Goal: Information Seeking & Learning: Learn about a topic

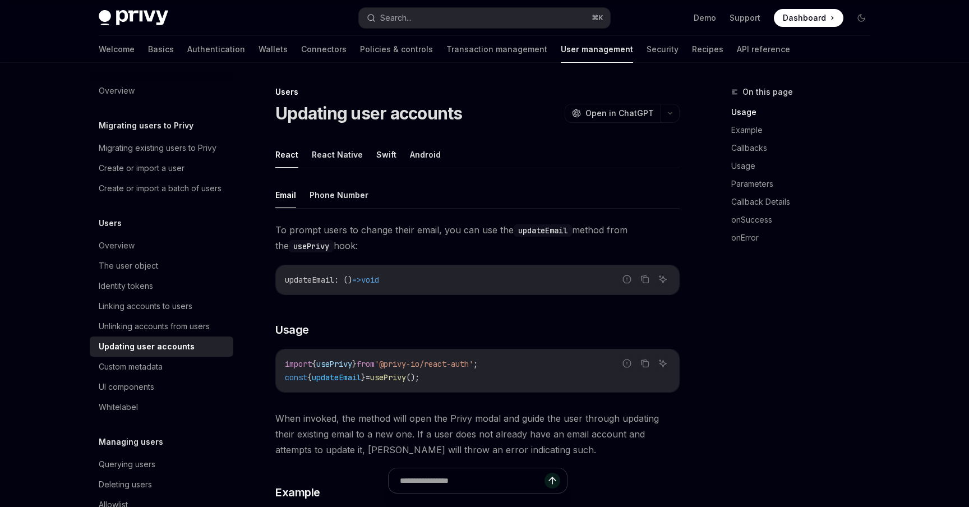
scroll to position [307, 0]
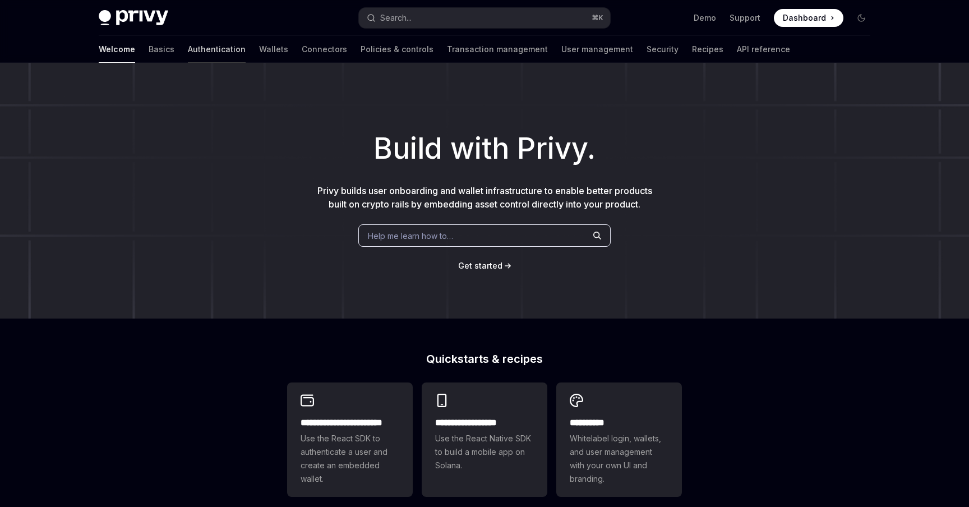
click at [188, 54] on link "Authentication" at bounding box center [217, 49] width 58 height 27
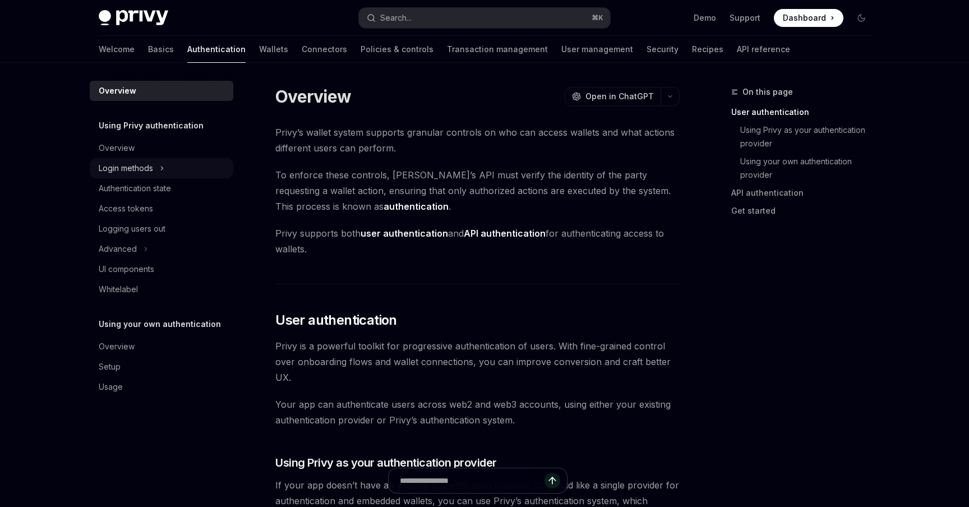
click at [138, 166] on div "Login methods" at bounding box center [126, 167] width 54 height 13
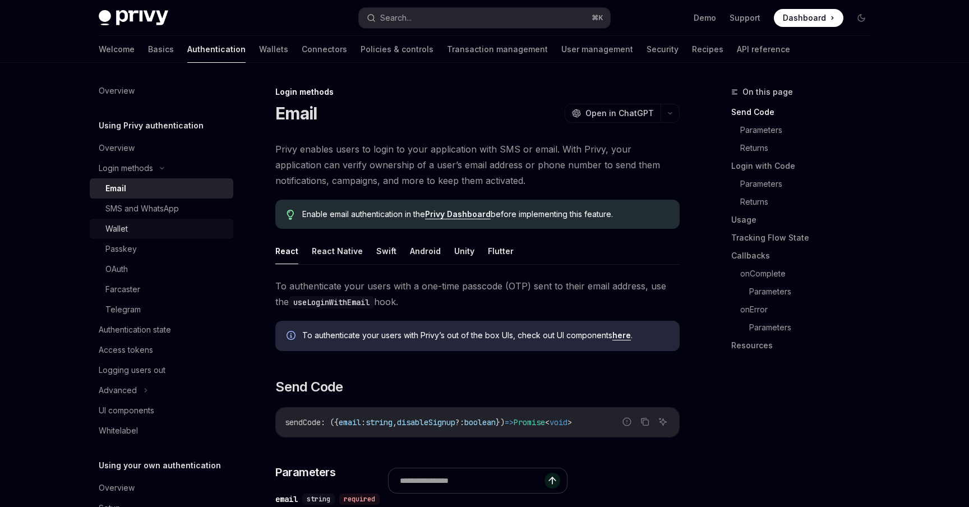
click at [149, 221] on link "Wallet" at bounding box center [162, 229] width 144 height 20
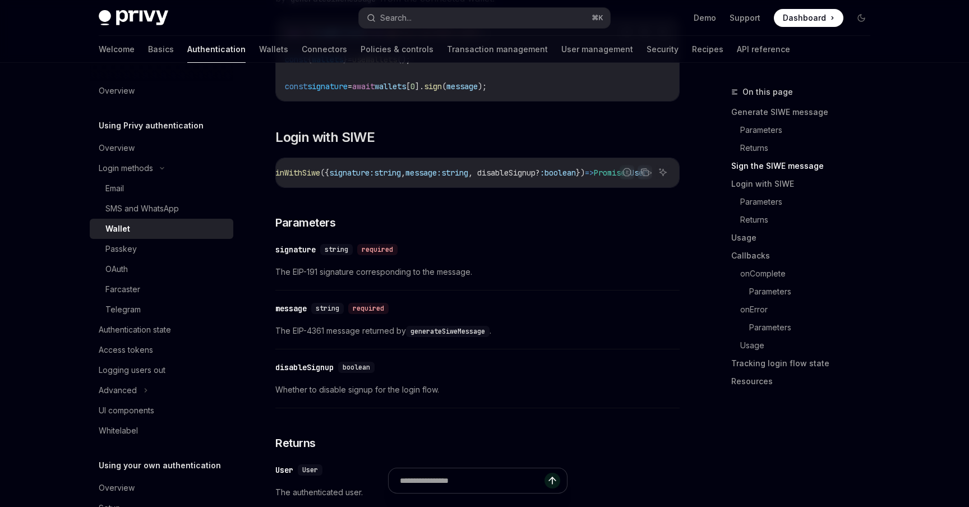
scroll to position [836, 0]
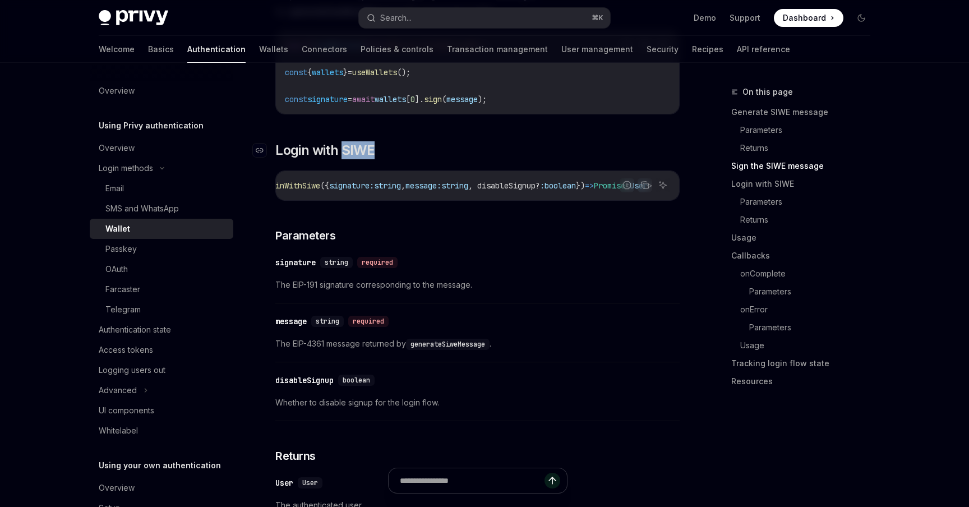
drag, startPoint x: 391, startPoint y: 152, endPoint x: 341, endPoint y: 152, distance: 49.3
click at [341, 152] on h2 "​ Login with SIWE" at bounding box center [477, 150] width 404 height 18
copy span "SIWE"
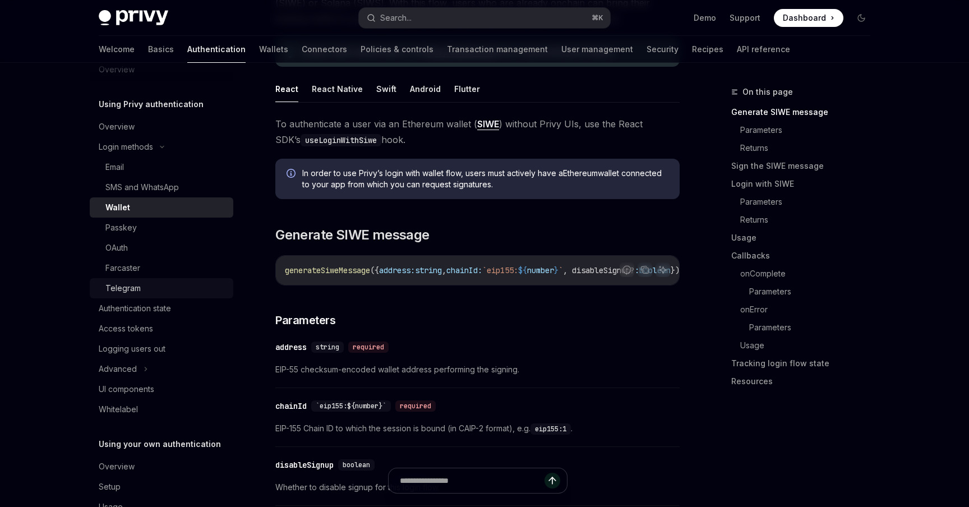
scroll to position [26, 0]
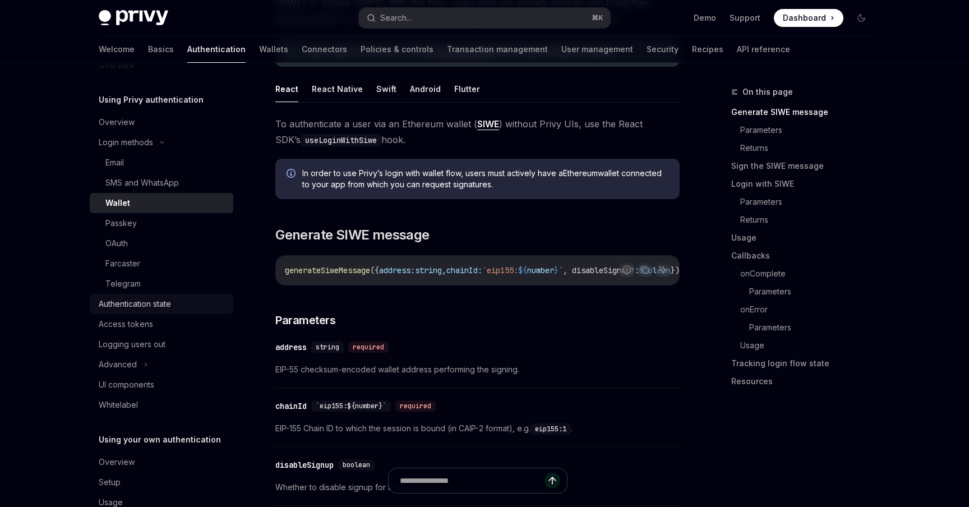
click at [178, 311] on link "Authentication state" at bounding box center [162, 304] width 144 height 20
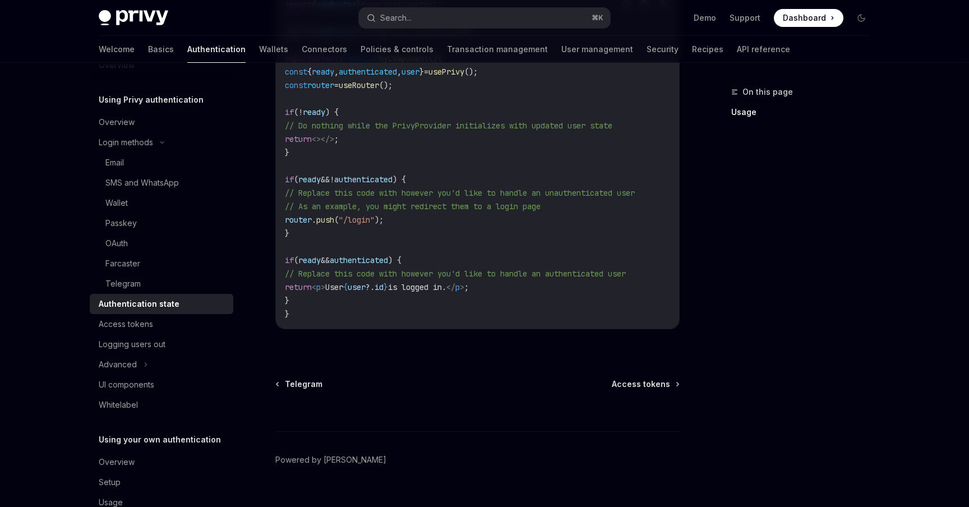
scroll to position [461, 0]
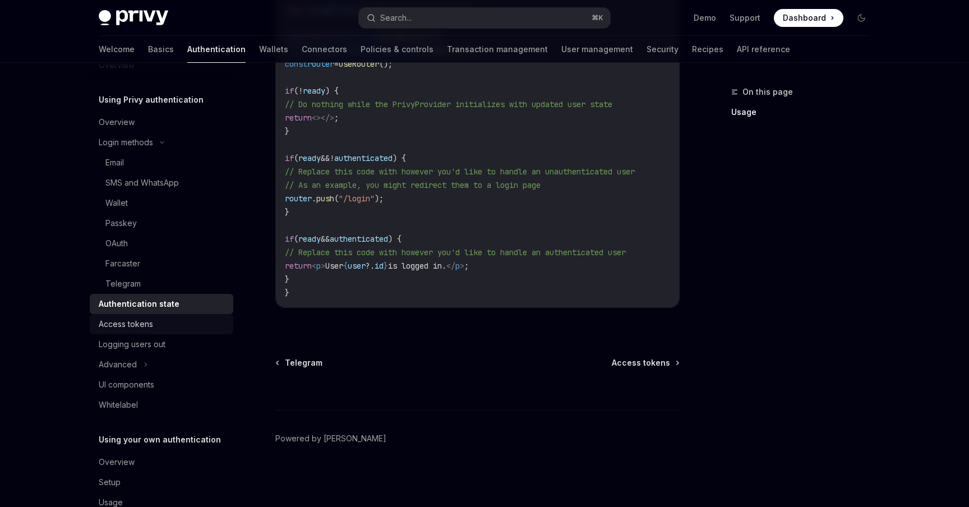
click at [155, 324] on div "Access tokens" at bounding box center [163, 323] width 128 height 13
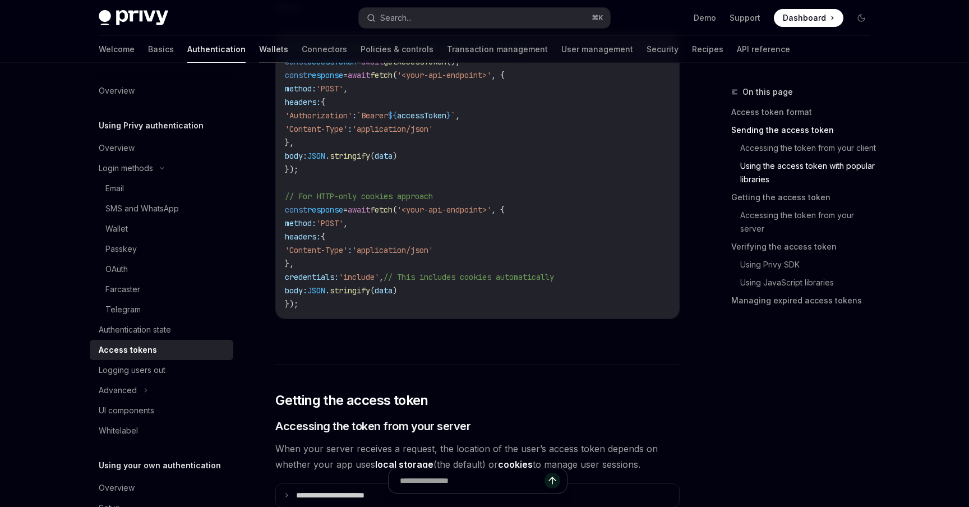
click at [259, 57] on link "Wallets" at bounding box center [273, 49] width 29 height 27
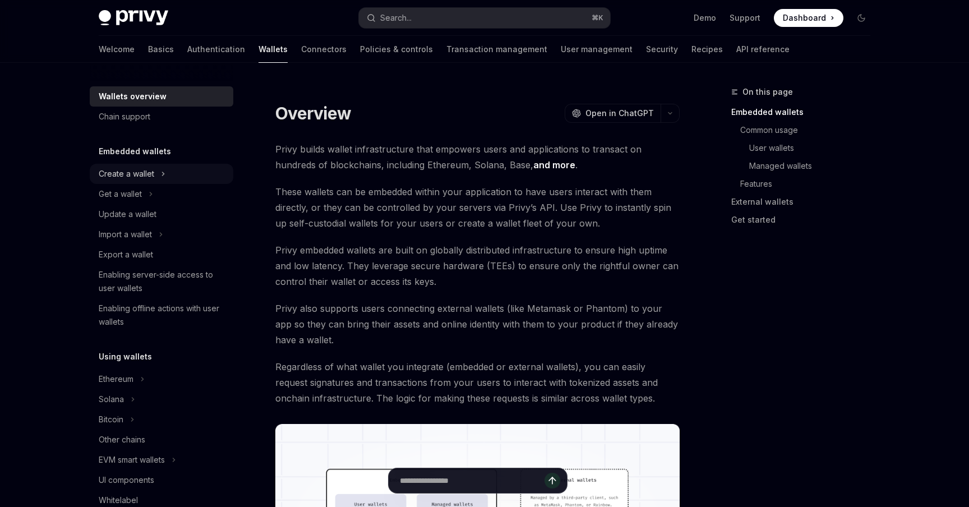
click at [169, 177] on div "Create a wallet" at bounding box center [162, 174] width 144 height 20
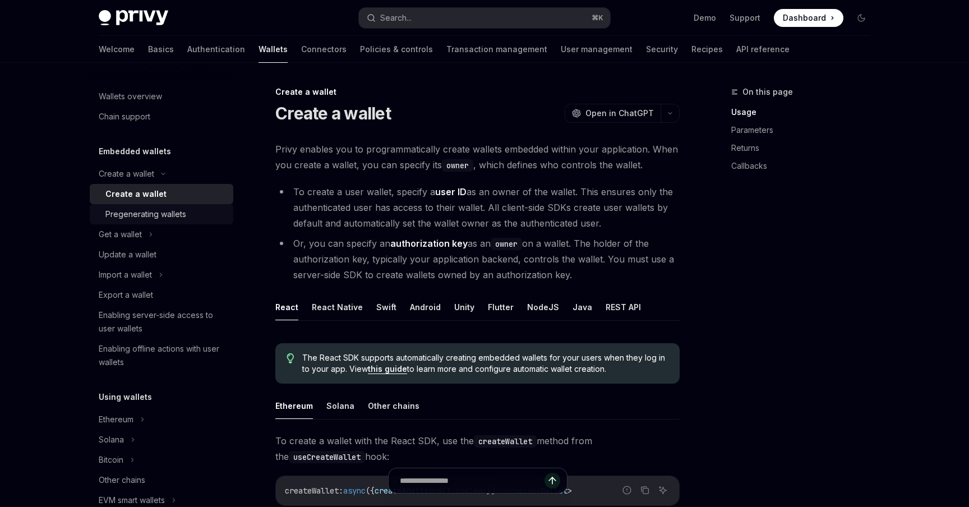
click at [119, 217] on div "Pregenerating wallets" at bounding box center [145, 213] width 81 height 13
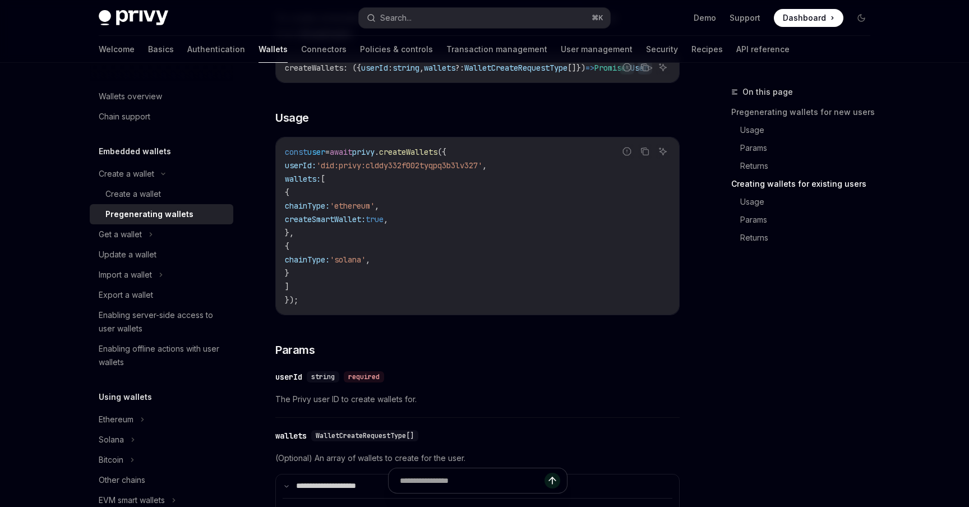
scroll to position [1453, 0]
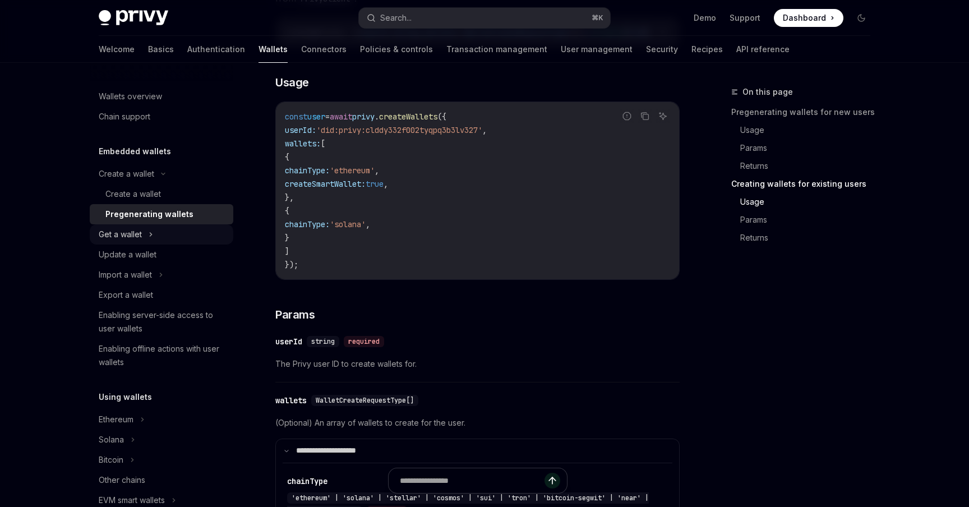
click at [147, 237] on div "Get a wallet" at bounding box center [162, 234] width 144 height 20
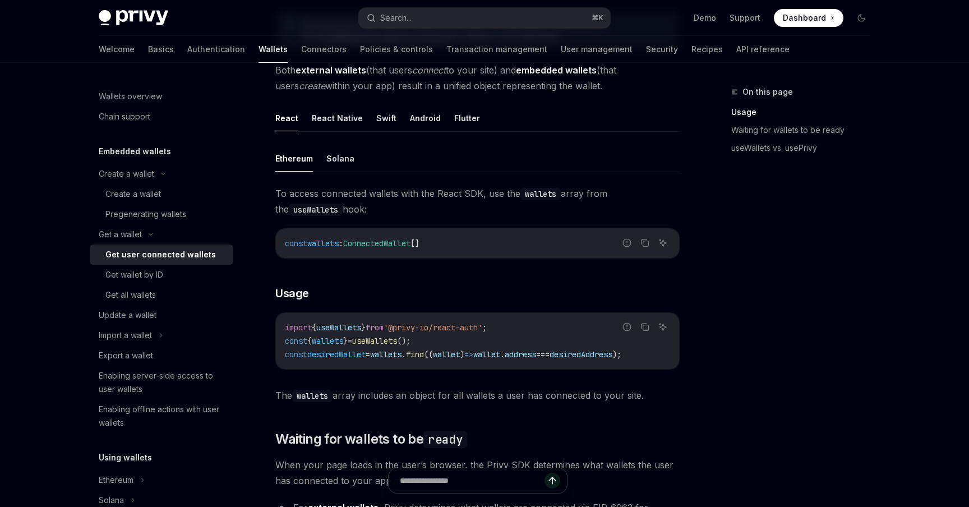
scroll to position [275, 0]
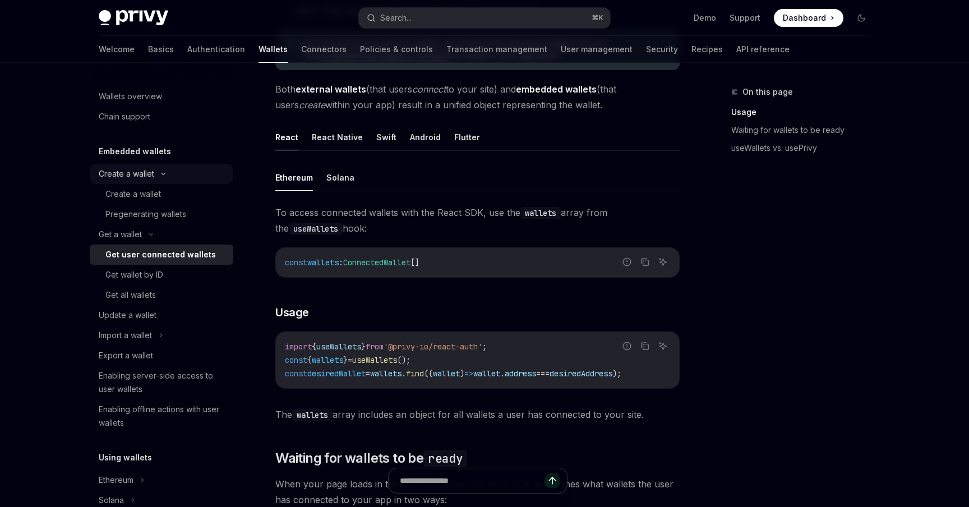
click at [159, 179] on div "Create a wallet" at bounding box center [162, 174] width 144 height 20
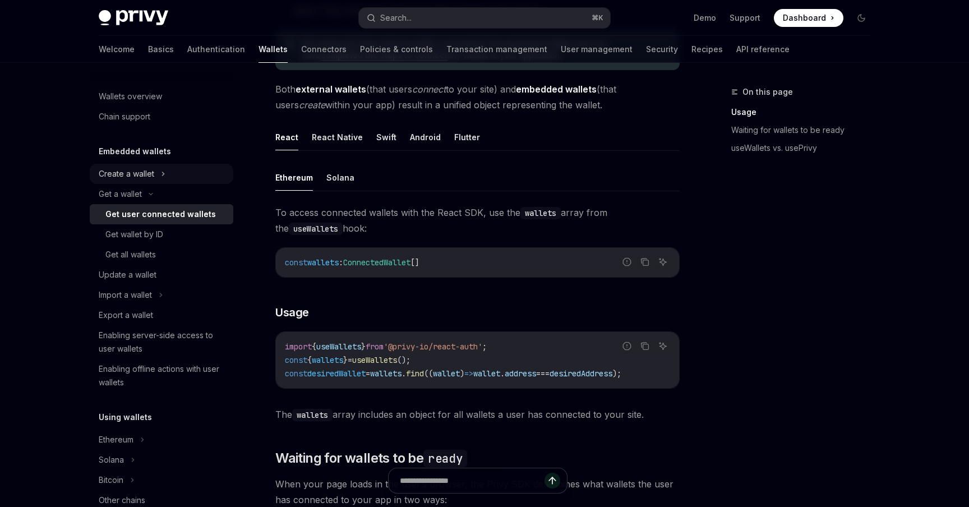
click at [149, 181] on div "Create a wallet" at bounding box center [162, 174] width 144 height 20
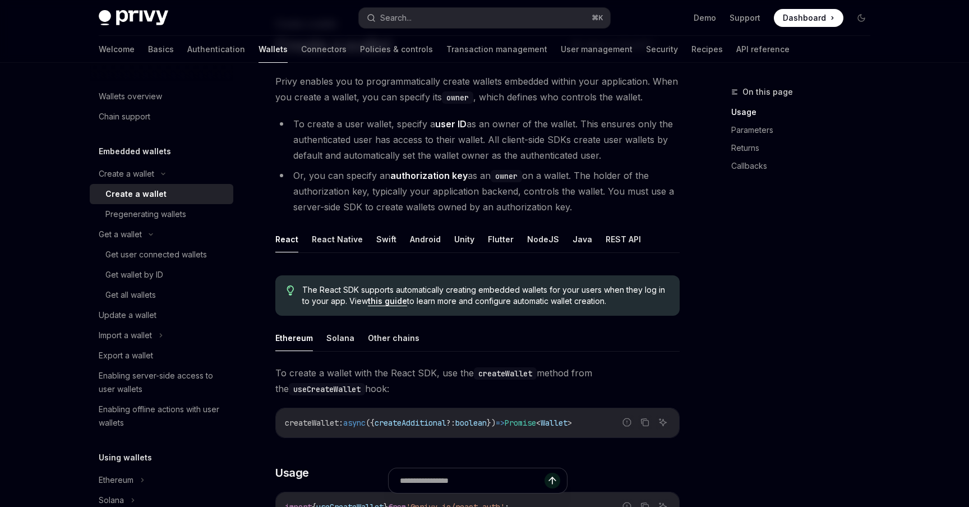
scroll to position [70, 0]
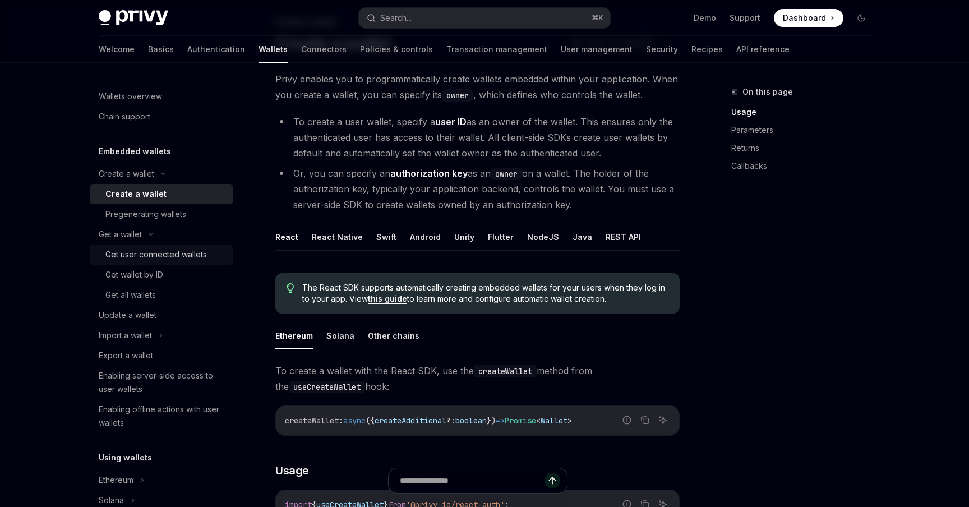
click at [167, 256] on div "Get user connected wallets" at bounding box center [155, 254] width 101 height 13
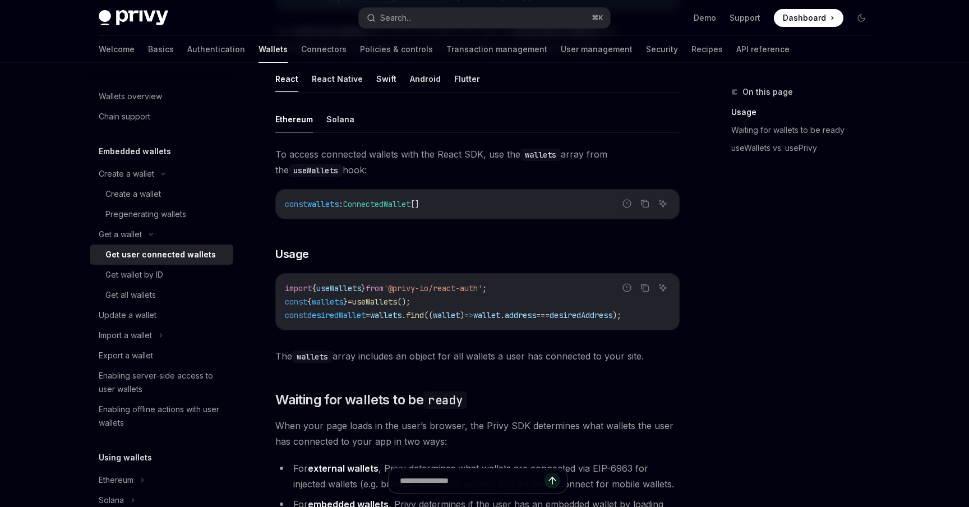
scroll to position [335, 0]
drag, startPoint x: 650, startPoint y: 354, endPoint x: 284, endPoint y: 359, distance: 366.7
click at [284, 359] on span "The wallets array includes an object for all wallets a user has connected to yo…" at bounding box center [477, 355] width 404 height 16
click at [366, 354] on span "The wallets array includes an object for all wallets a user has connected to yo…" at bounding box center [477, 355] width 404 height 16
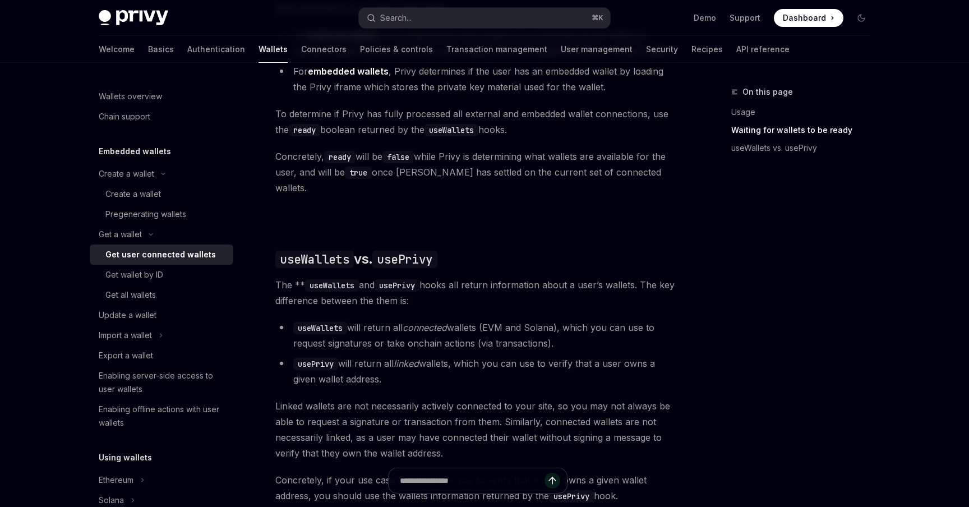
scroll to position [788, 0]
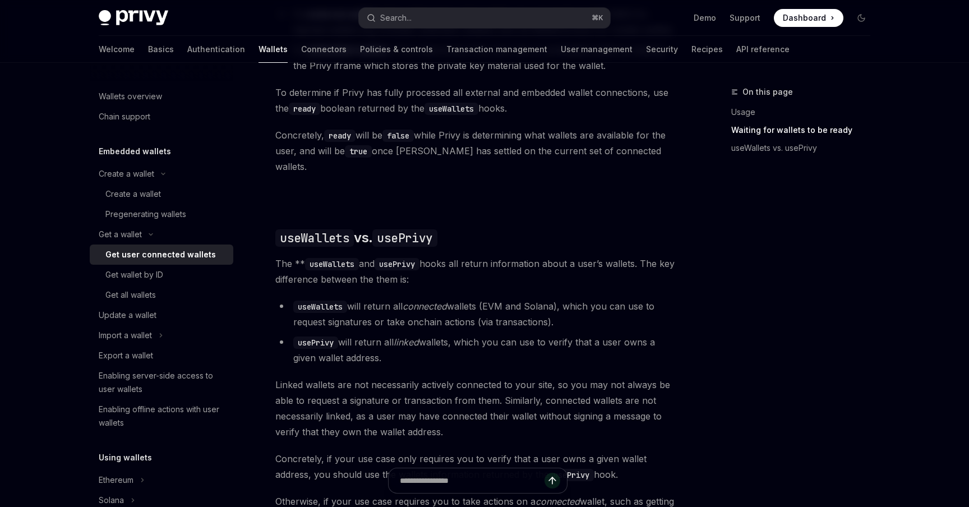
drag, startPoint x: 387, startPoint y: 345, endPoint x: 263, endPoint y: 255, distance: 153.7
click at [263, 255] on div "Get a wallet Get user connected wallets OpenAI Open in ChatGPT OpenAI Open in C…" at bounding box center [372, 10] width 619 height 1424
copy div "The ** useWallets and usePrivy hooks all return information about a user’s wall…"
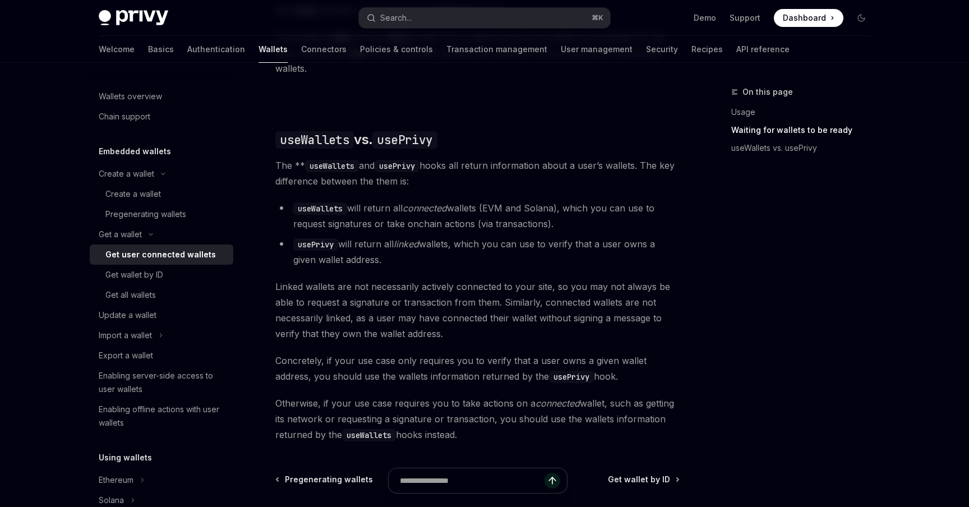
scroll to position [887, 0]
click at [425, 246] on li "usePrivy will return all linked wallets, which you can use to verify that a use…" at bounding box center [477, 249] width 404 height 31
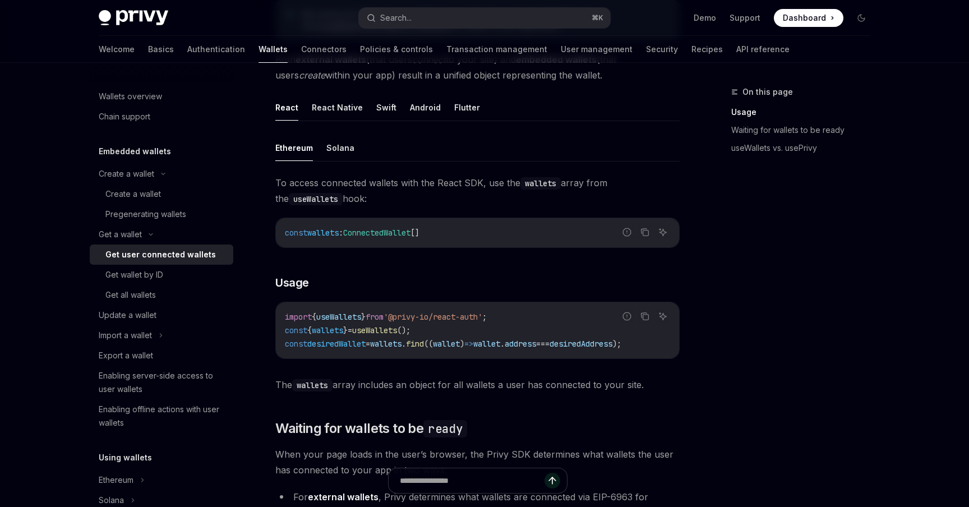
scroll to position [311, 0]
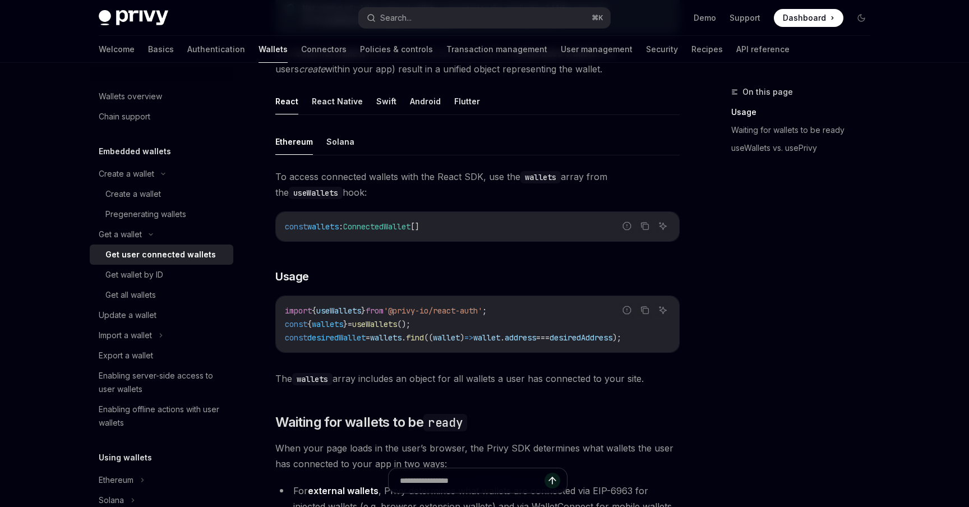
click at [336, 340] on span "desiredWallet" at bounding box center [336, 337] width 58 height 10
copy span "desiredWallet"
click at [341, 143] on button "Solana" at bounding box center [340, 141] width 28 height 26
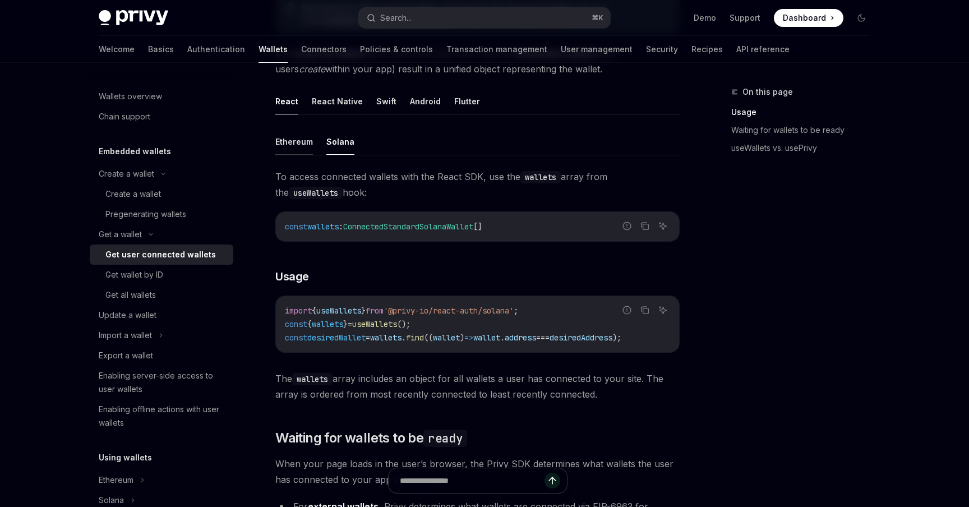
click at [308, 146] on button "Ethereum" at bounding box center [294, 141] width 38 height 26
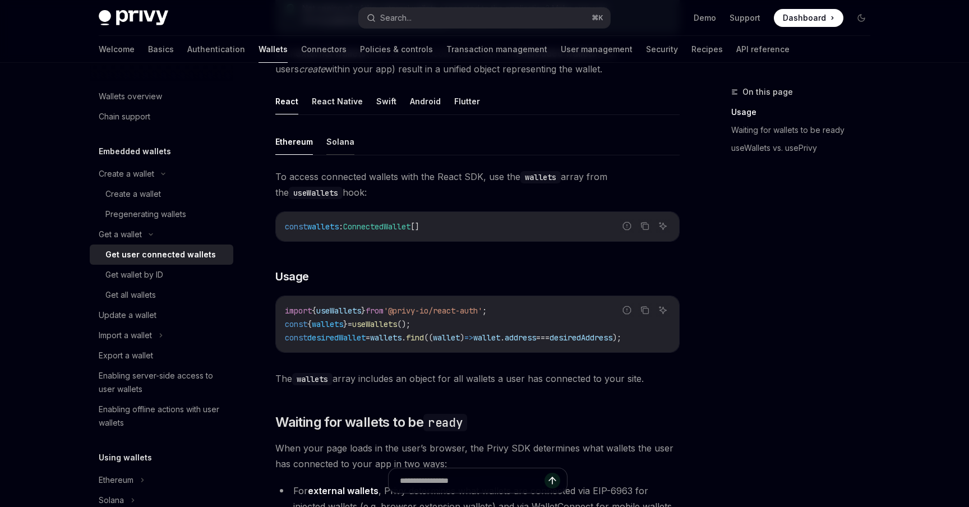
click at [348, 147] on button "Solana" at bounding box center [340, 141] width 28 height 26
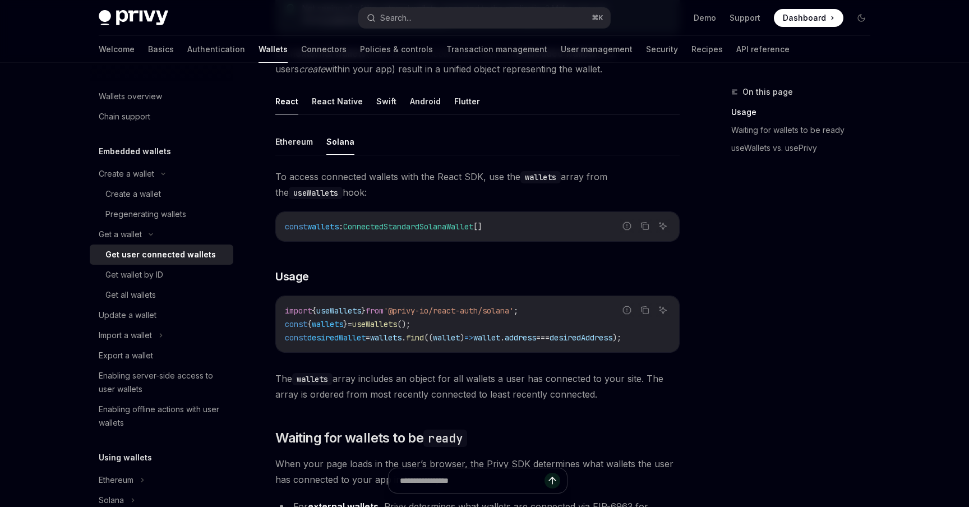
click at [313, 147] on ul "Ethereum Solana" at bounding box center [477, 141] width 404 height 27
click at [306, 147] on button "Ethereum" at bounding box center [294, 141] width 38 height 26
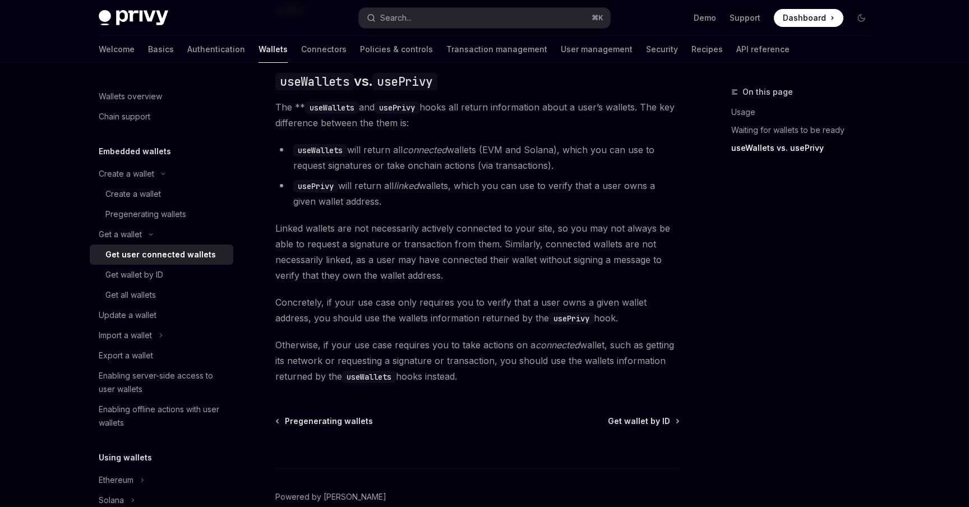
scroll to position [941, 0]
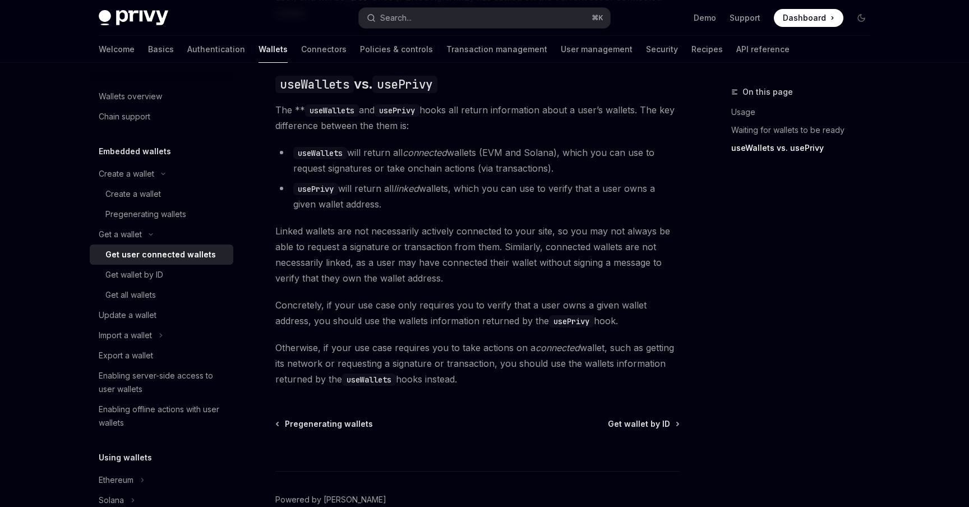
drag, startPoint x: 269, startPoint y: 222, endPoint x: 515, endPoint y: 372, distance: 287.9
copy div "Linked wallets are not necessarily actively connected to your site, so you may …"
click at [133, 298] on div "Get all wallets" at bounding box center [130, 294] width 50 height 13
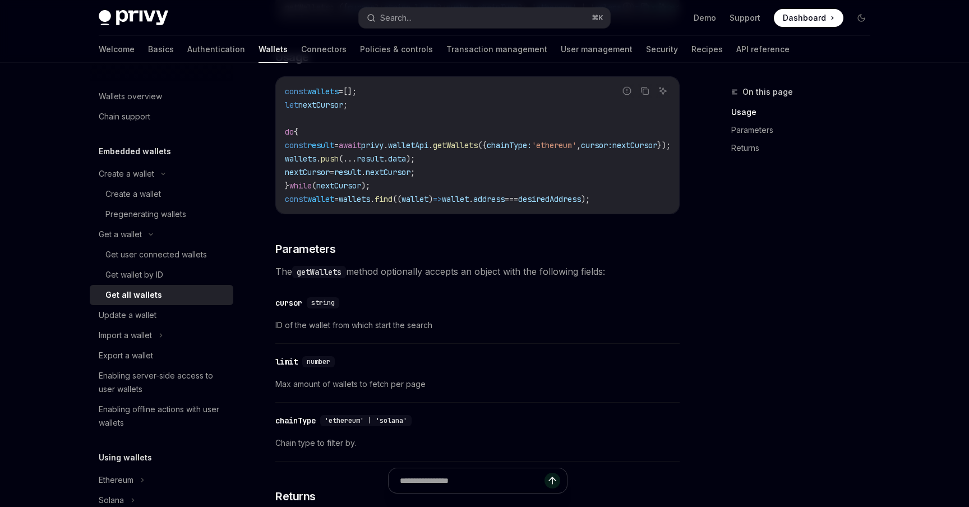
scroll to position [254, 0]
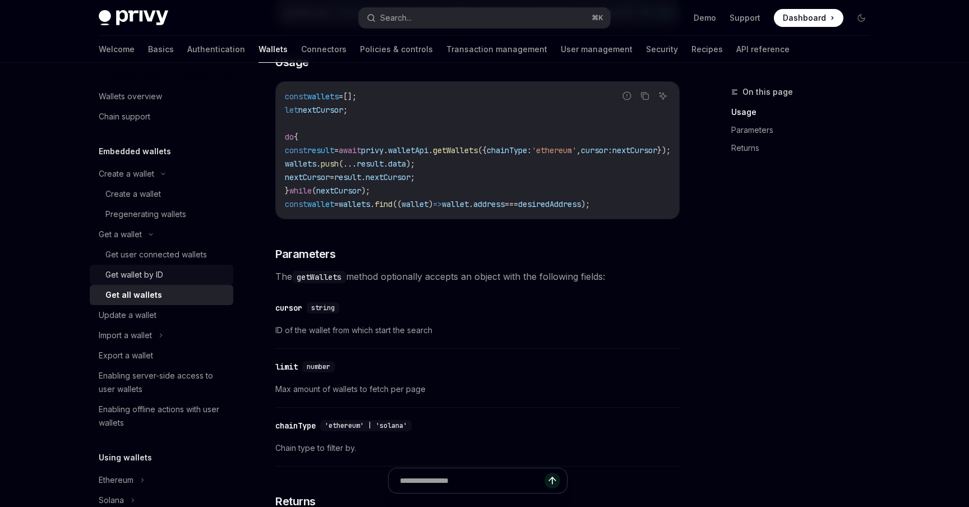
click at [177, 278] on div "Get wallet by ID" at bounding box center [165, 274] width 121 height 13
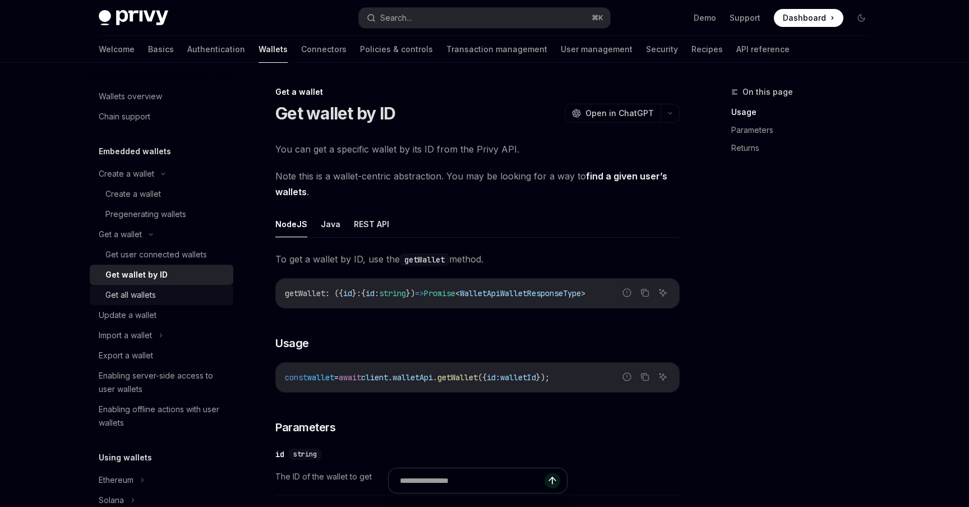
click at [177, 292] on div "Get all wallets" at bounding box center [165, 294] width 121 height 13
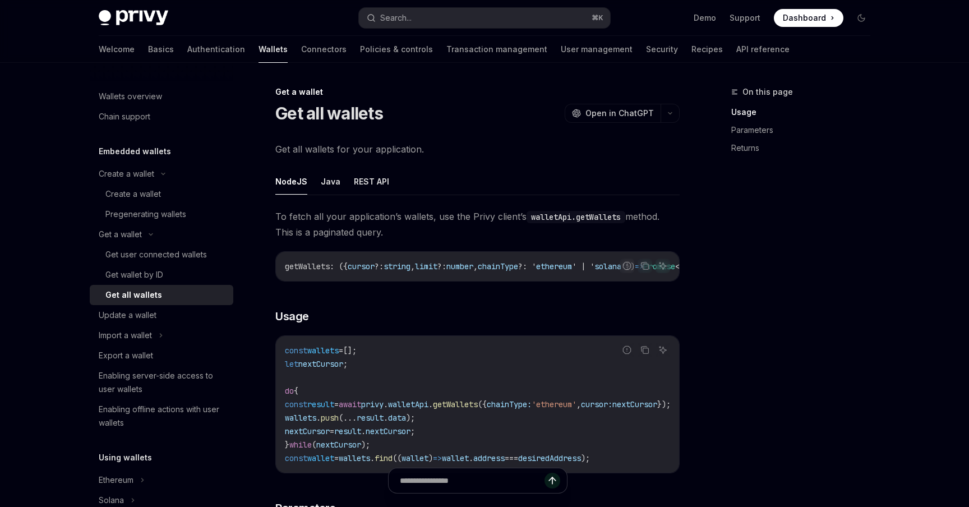
scroll to position [25, 0]
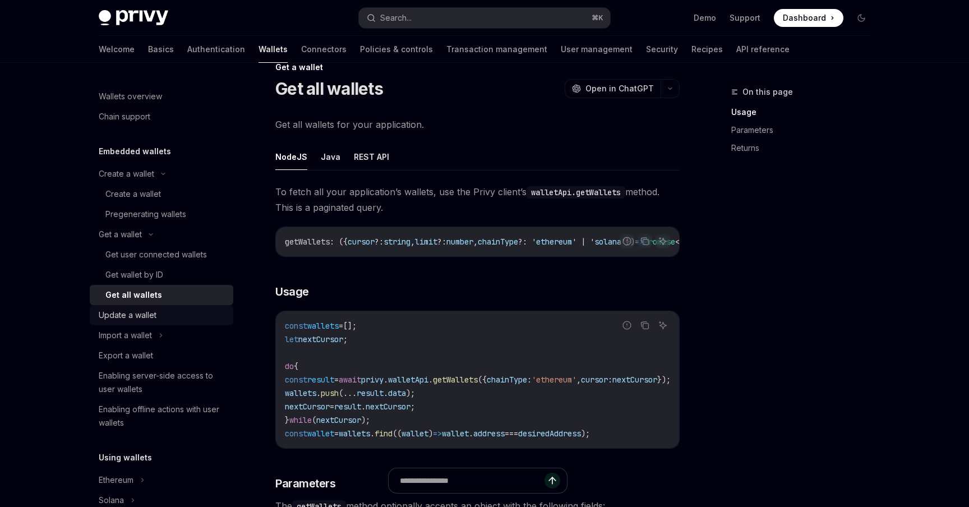
click at [162, 316] on div "Update a wallet" at bounding box center [163, 314] width 128 height 13
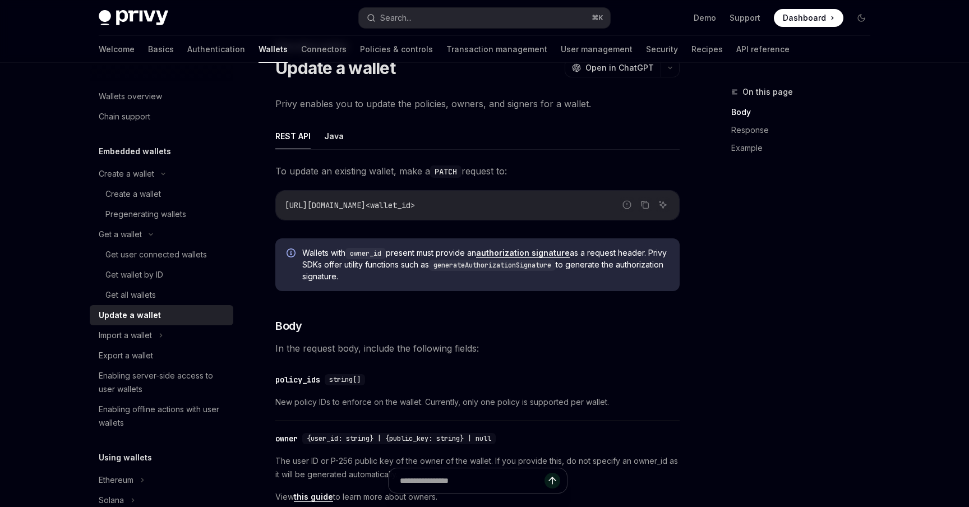
scroll to position [54, 0]
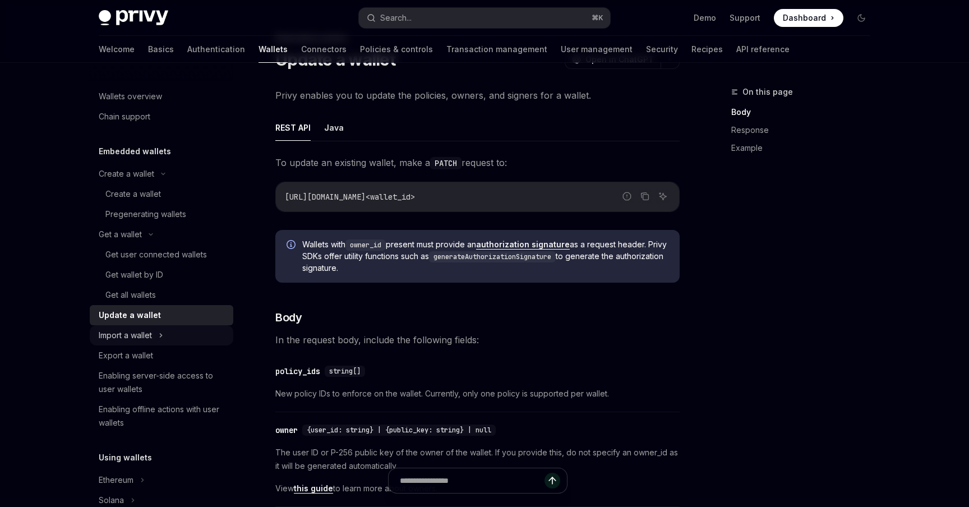
click at [172, 333] on div "Import a wallet" at bounding box center [162, 335] width 144 height 20
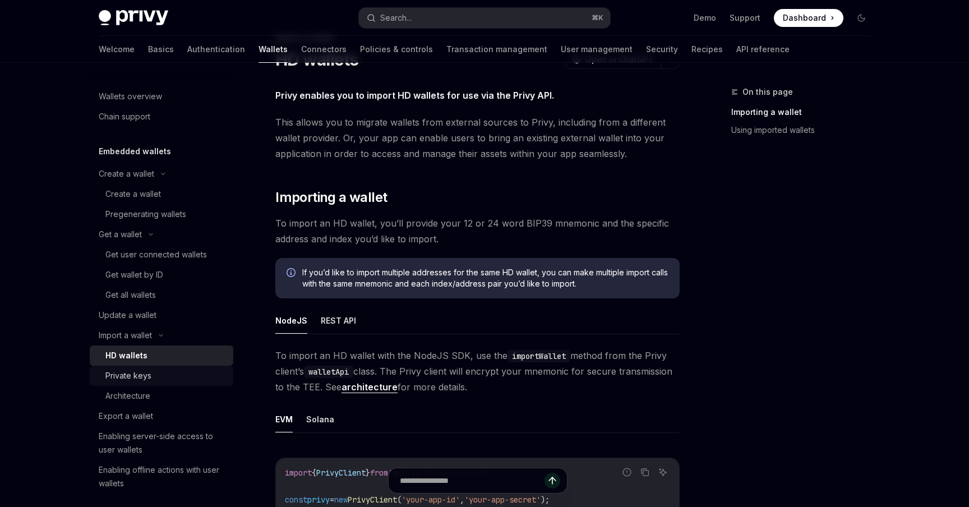
click at [173, 373] on div "Private keys" at bounding box center [165, 375] width 121 height 13
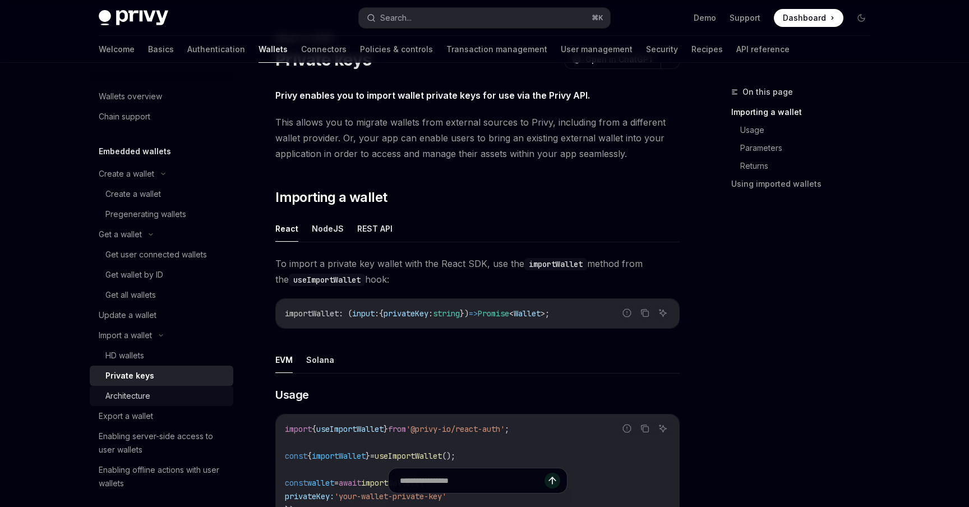
click at [179, 392] on div "Architecture" at bounding box center [165, 395] width 121 height 13
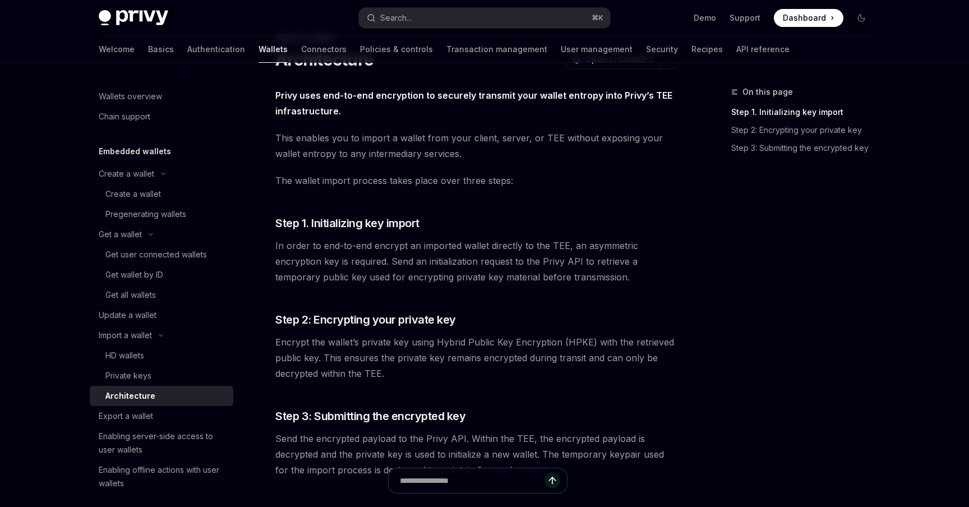
click at [176, 386] on link "Architecture" at bounding box center [162, 396] width 144 height 20
click at [174, 382] on div "Private keys" at bounding box center [165, 375] width 121 height 13
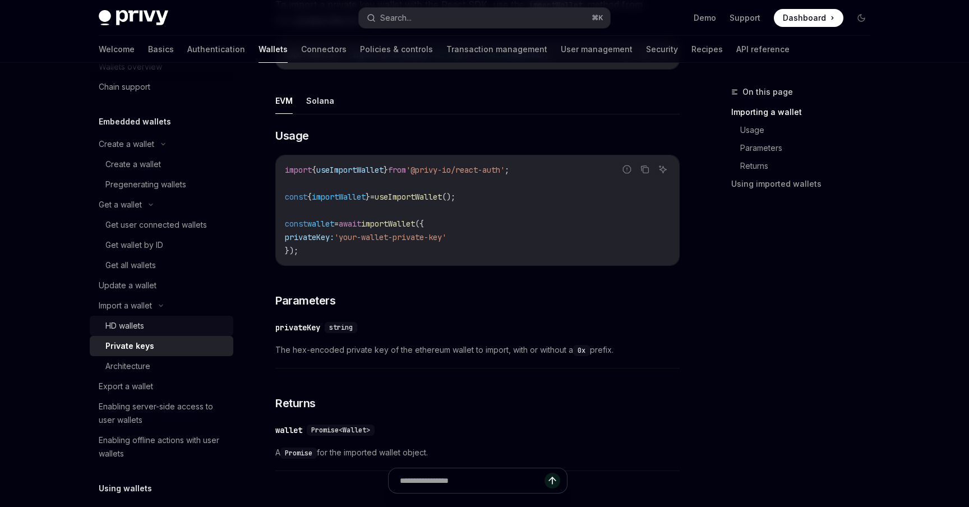
scroll to position [55, 0]
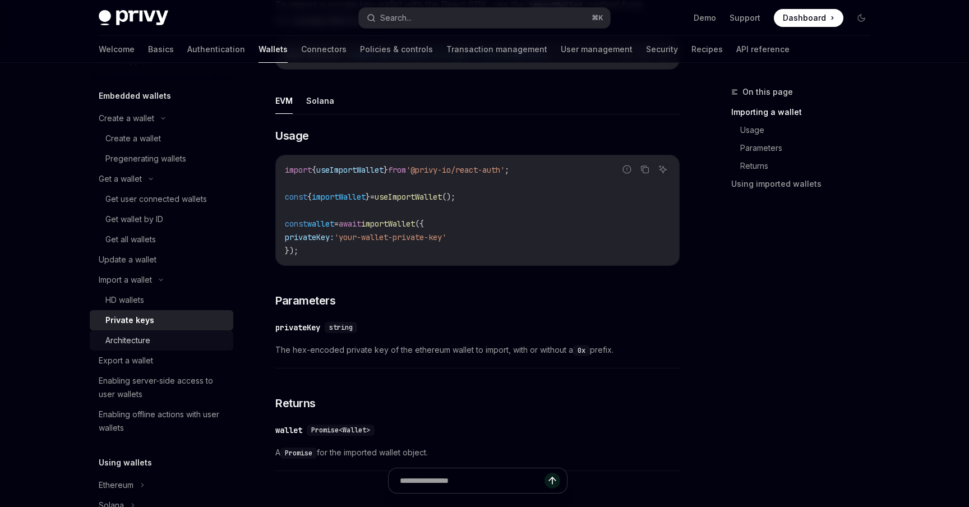
click at [182, 342] on div "Architecture" at bounding box center [165, 340] width 121 height 13
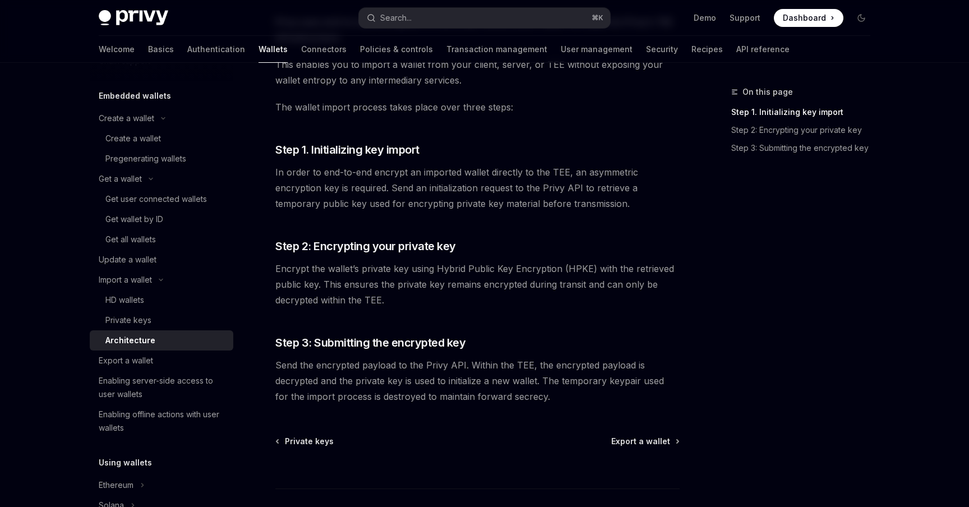
scroll to position [206, 0]
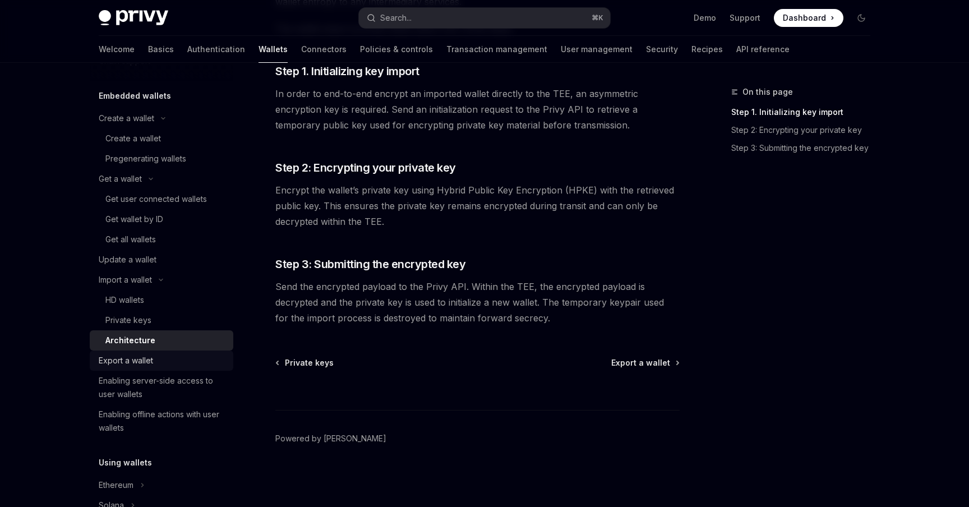
click at [156, 364] on div "Export a wallet" at bounding box center [163, 360] width 128 height 13
type textarea "*"
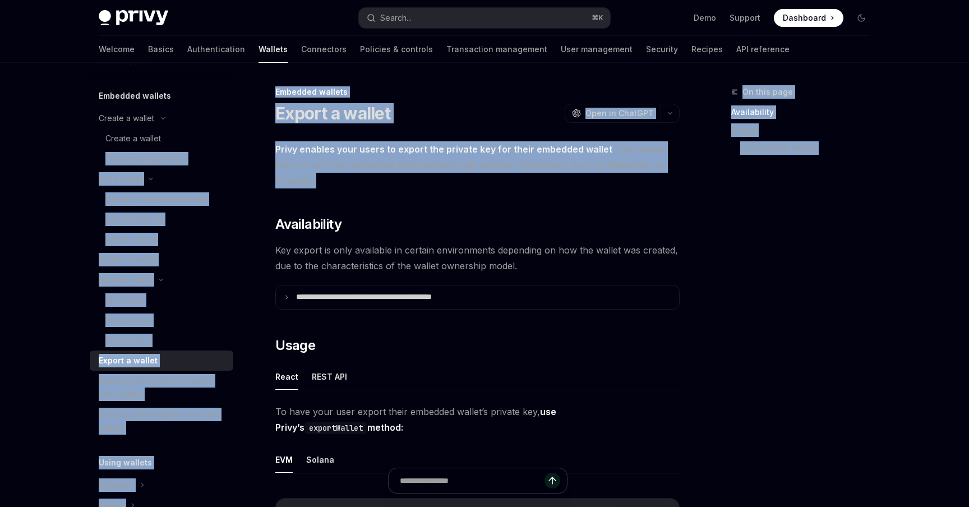
drag, startPoint x: 331, startPoint y: 176, endPoint x: 244, endPoint y: 150, distance: 90.6
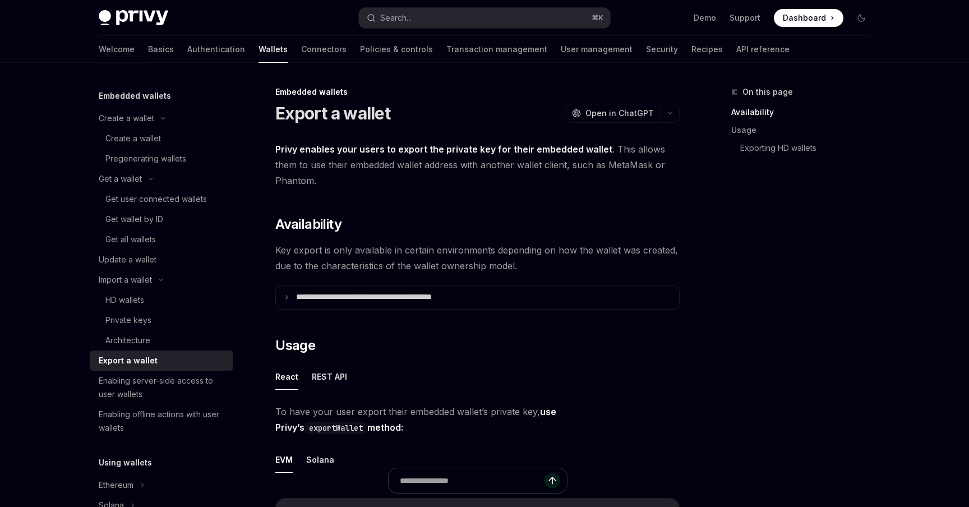
click at [375, 164] on span "Privy enables your users to export the private key for their embedded wallet . …" at bounding box center [477, 164] width 404 height 47
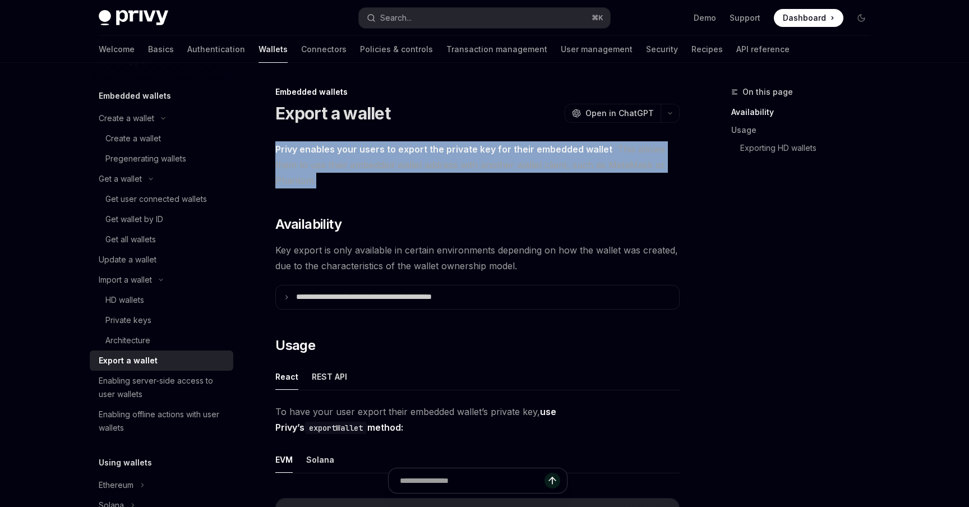
drag, startPoint x: 366, startPoint y: 186, endPoint x: 269, endPoint y: 153, distance: 103.0
copy span "Privy enables your users to export the private key for their embedded wallet . …"
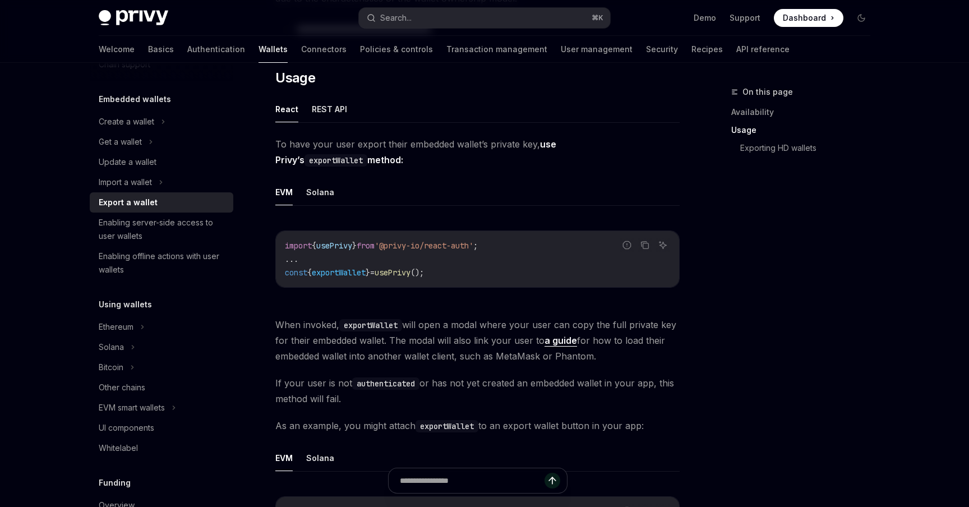
scroll to position [257, 0]
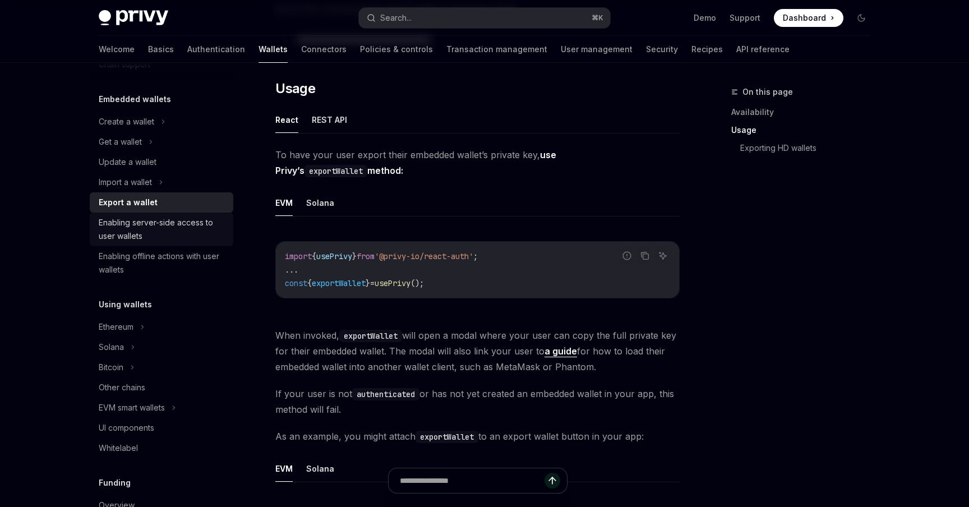
click at [175, 229] on div "Enabling server-side access to user wallets" at bounding box center [163, 229] width 128 height 27
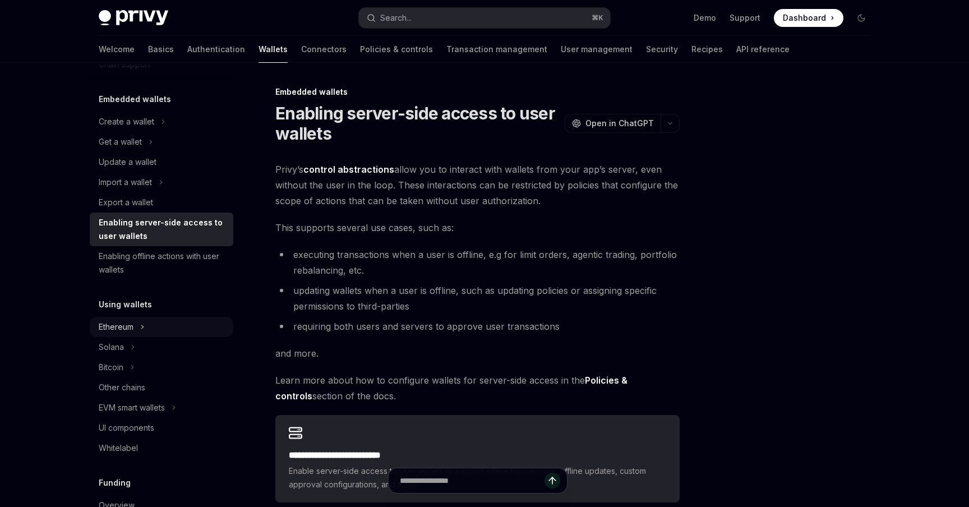
click at [151, 325] on div "Ethereum" at bounding box center [162, 327] width 144 height 20
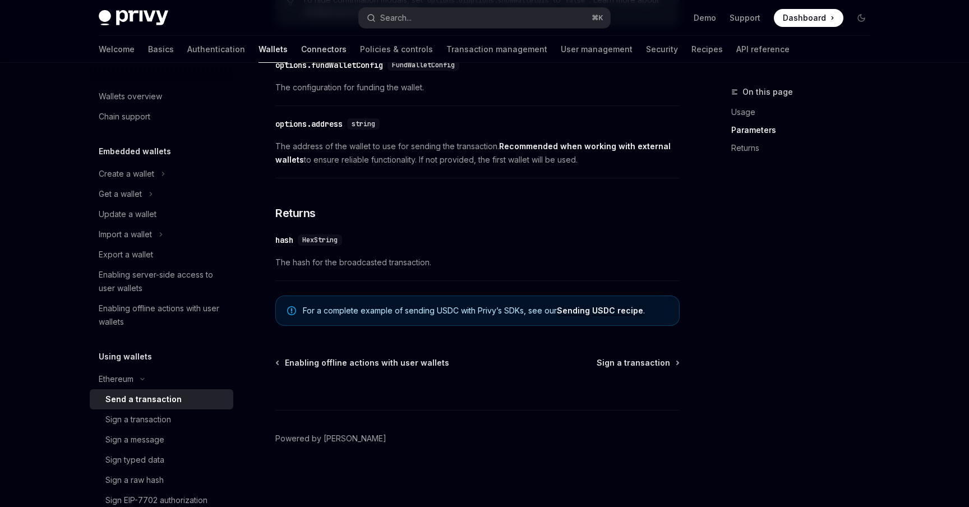
click at [301, 48] on link "Connectors" at bounding box center [323, 49] width 45 height 27
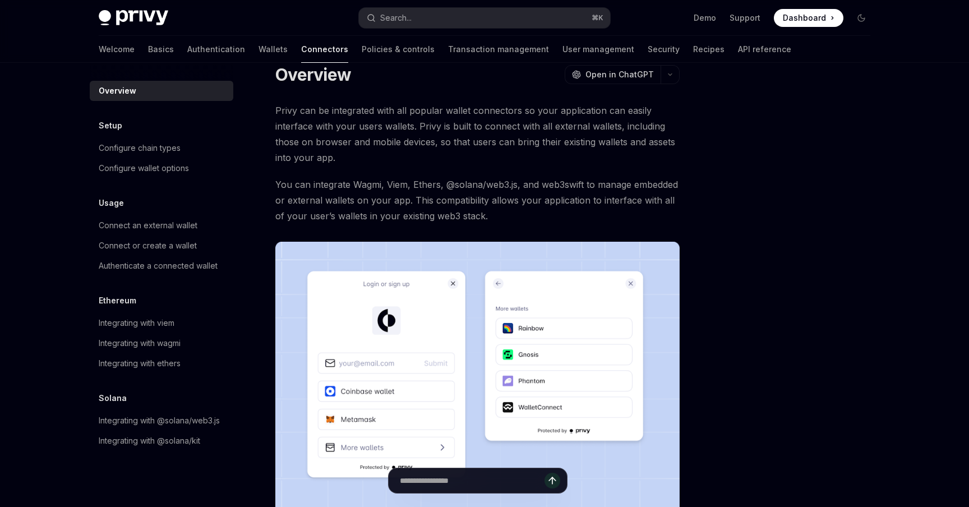
scroll to position [14, 0]
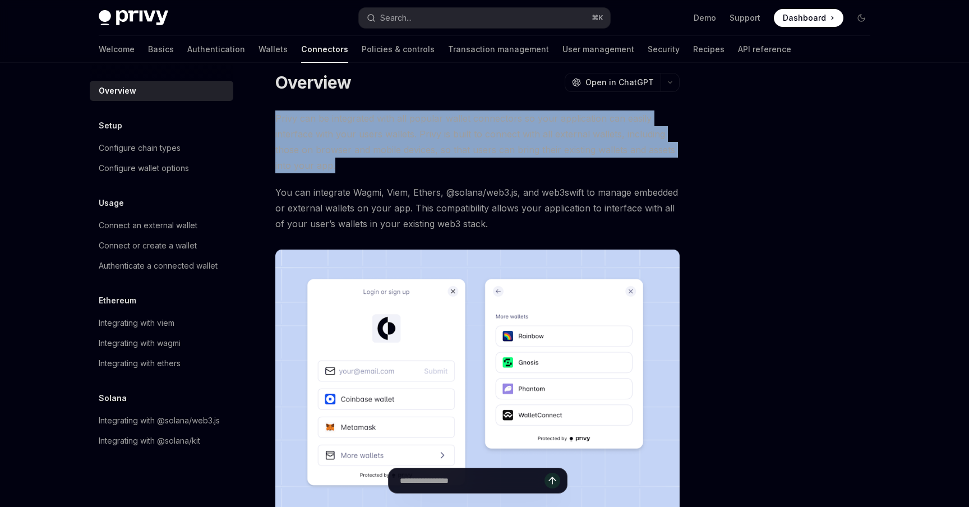
drag, startPoint x: 345, startPoint y: 166, endPoint x: 257, endPoint y: 121, distance: 99.0
click at [257, 121] on div "Overview OpenAI Open in ChatGPT OpenAI Open in ChatGPT Privy can be integrated …" at bounding box center [372, 395] width 619 height 648
copy span "Privy can be integrated with all popular wallet connectors so your application …"
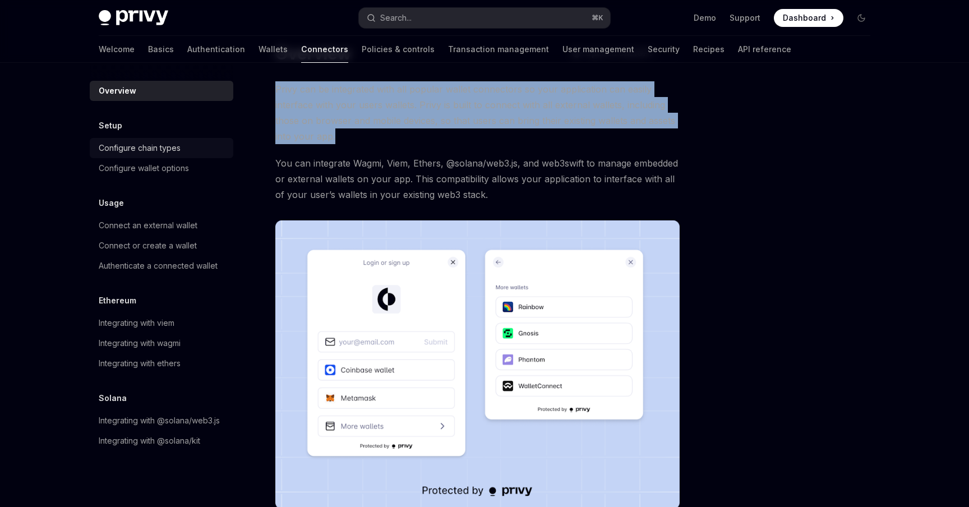
scroll to position [0, 0]
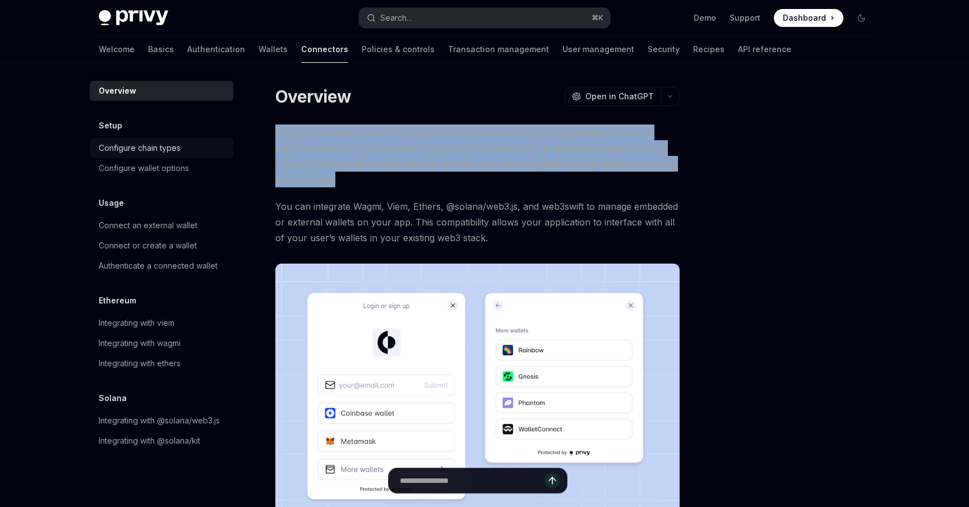
click at [148, 157] on link "Configure chain types" at bounding box center [162, 148] width 144 height 20
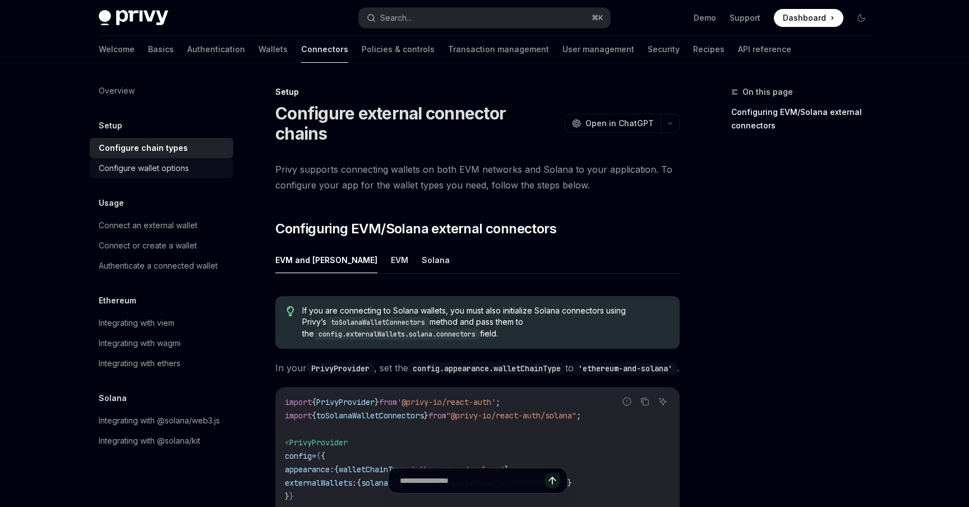
click at [142, 166] on div "Configure wallet options" at bounding box center [144, 167] width 90 height 13
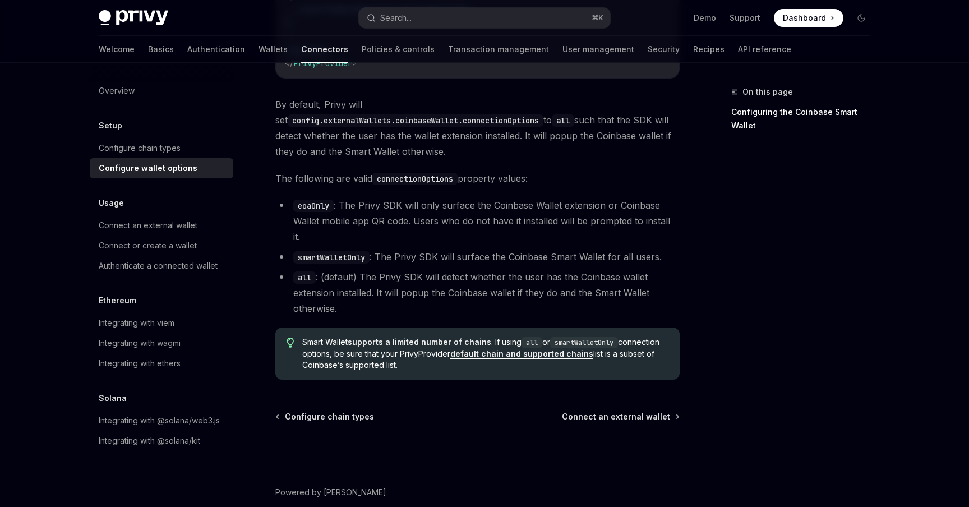
scroll to position [1629, 0]
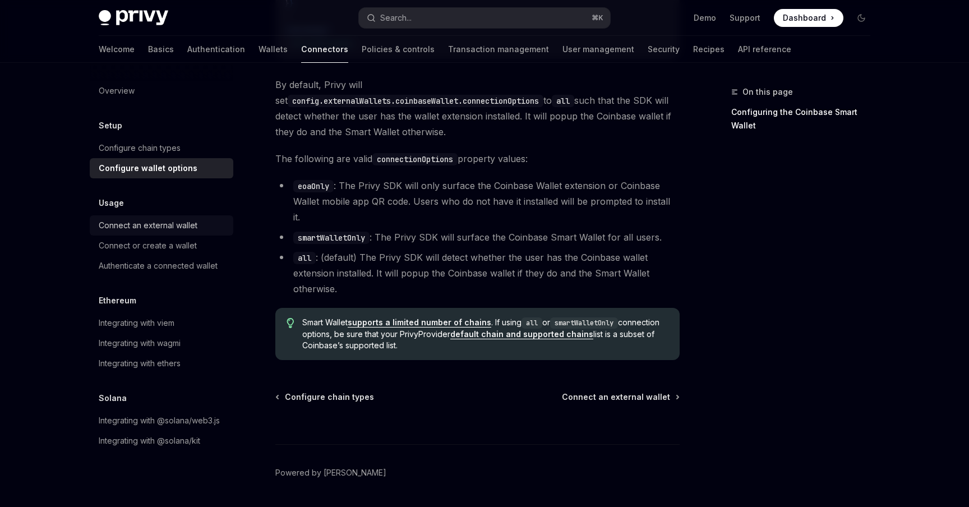
click at [167, 223] on div "Connect an external wallet" at bounding box center [148, 225] width 99 height 13
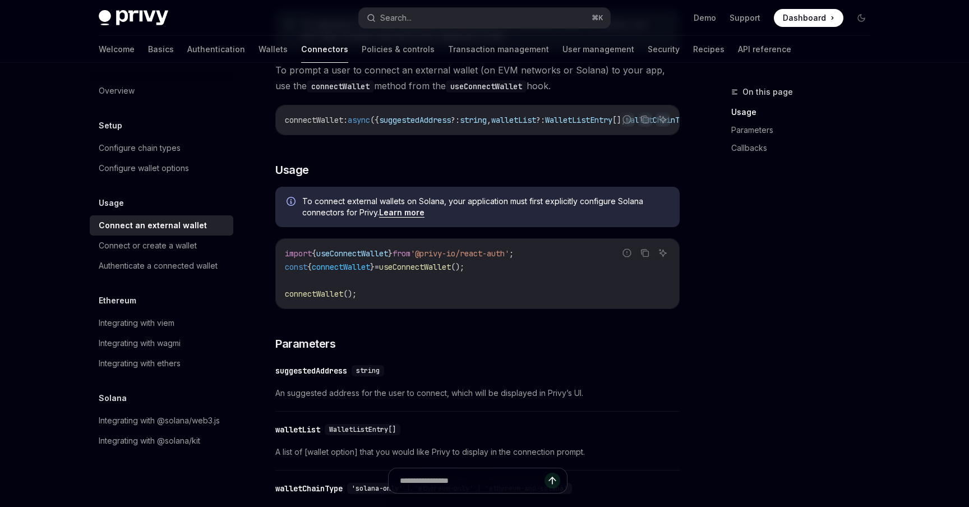
scroll to position [189, 0]
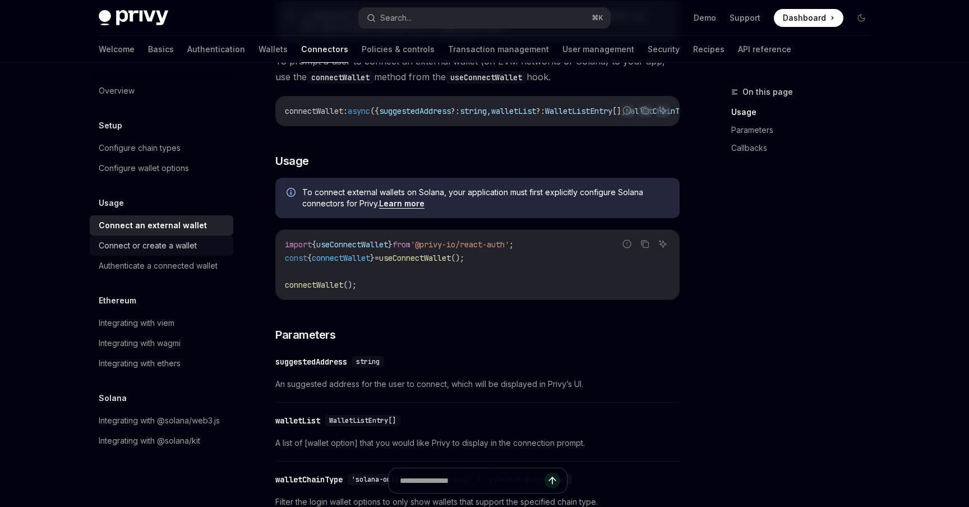
click at [188, 247] on div "Connect or create a wallet" at bounding box center [148, 245] width 98 height 13
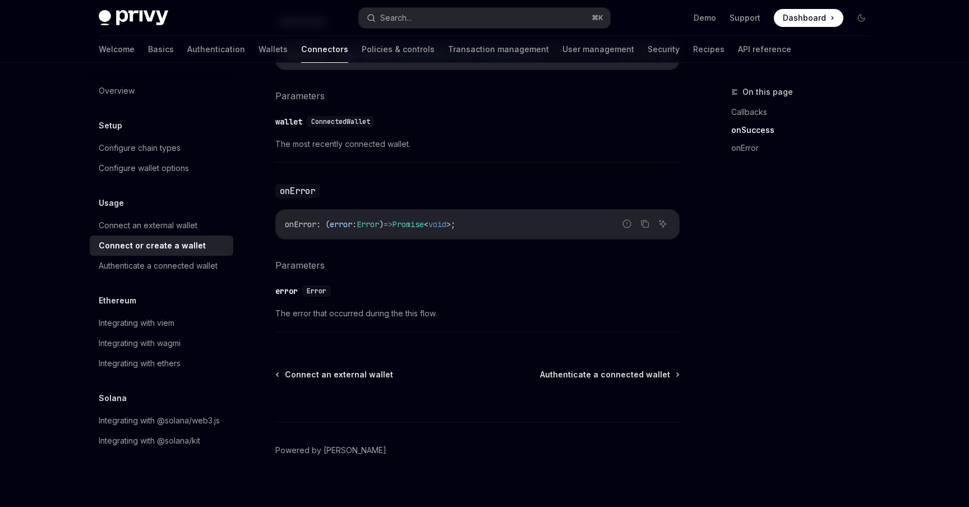
scroll to position [741, 0]
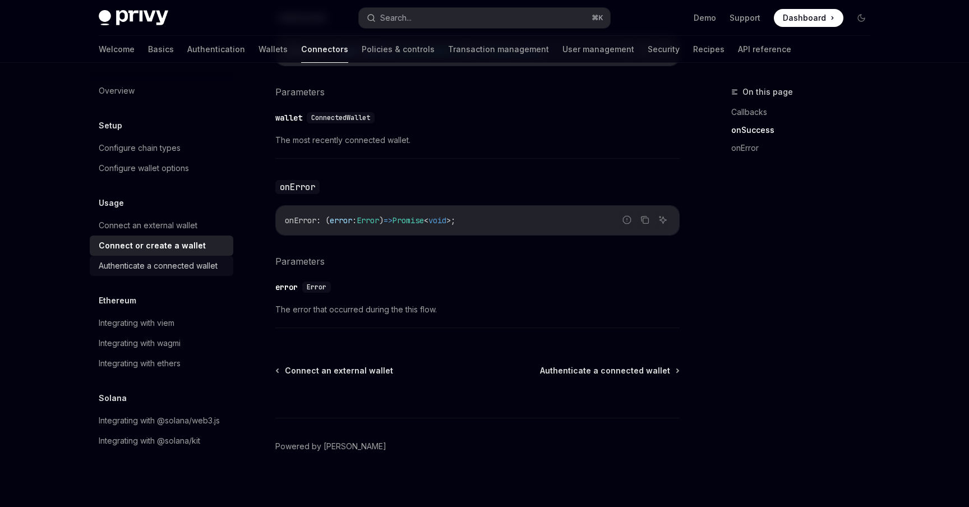
click at [169, 275] on link "Authenticate a connected wallet" at bounding box center [162, 266] width 144 height 20
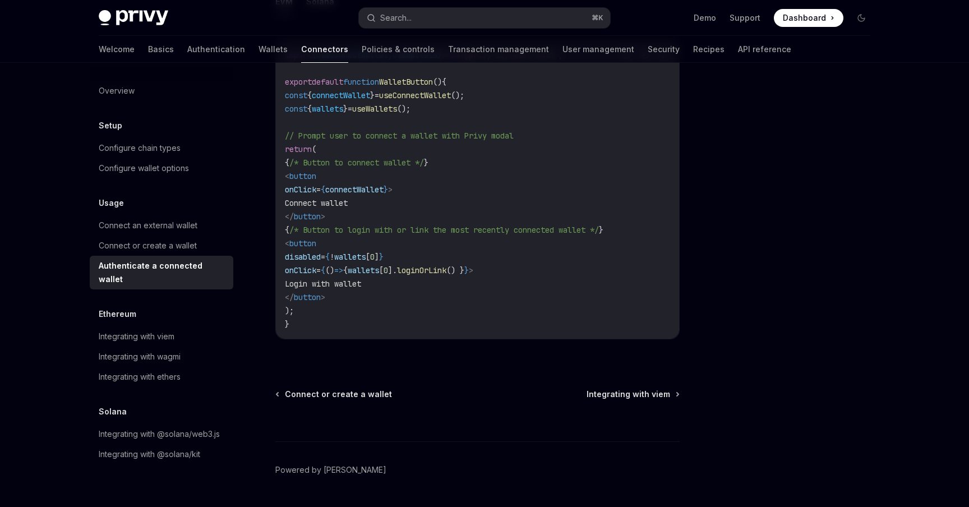
scroll to position [662, 0]
click at [174, 330] on div "Integrating with viem" at bounding box center [137, 336] width 76 height 13
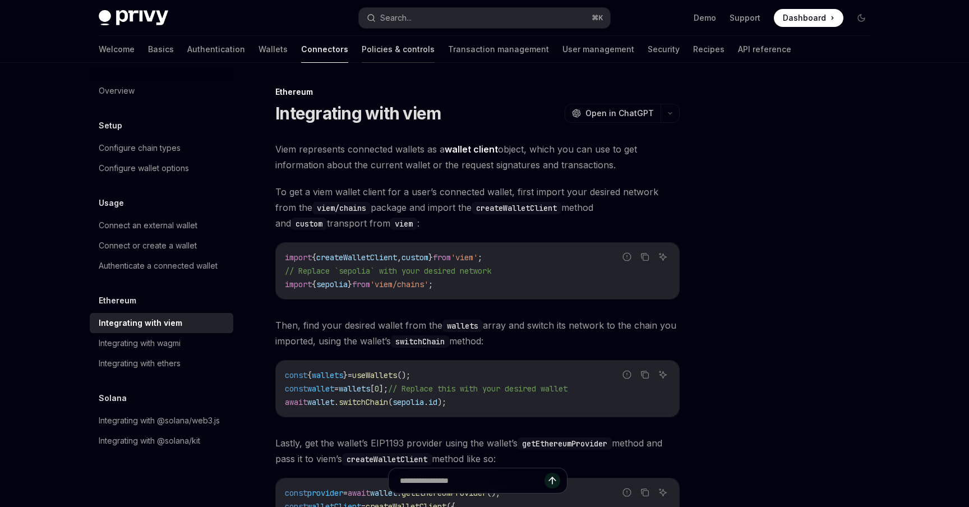
click at [362, 55] on link "Policies & controls" at bounding box center [398, 49] width 73 height 27
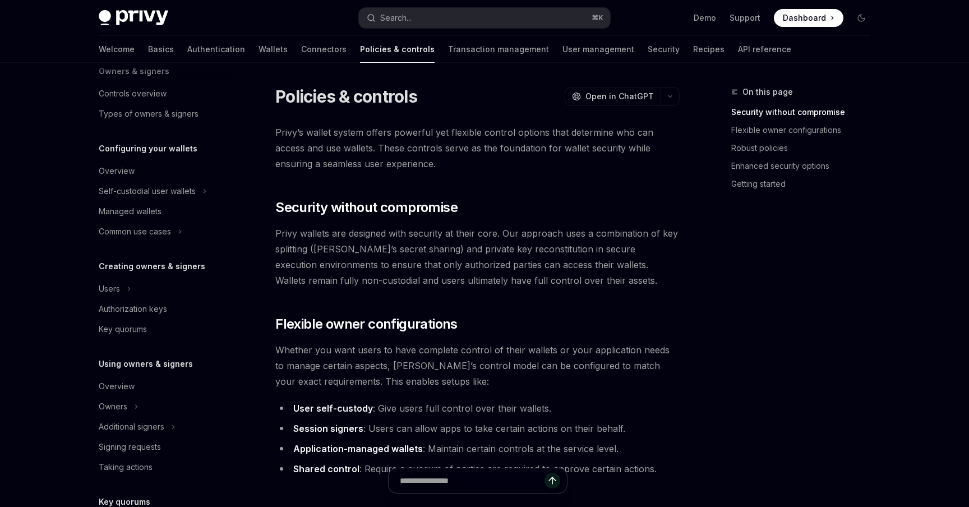
scroll to position [58, 0]
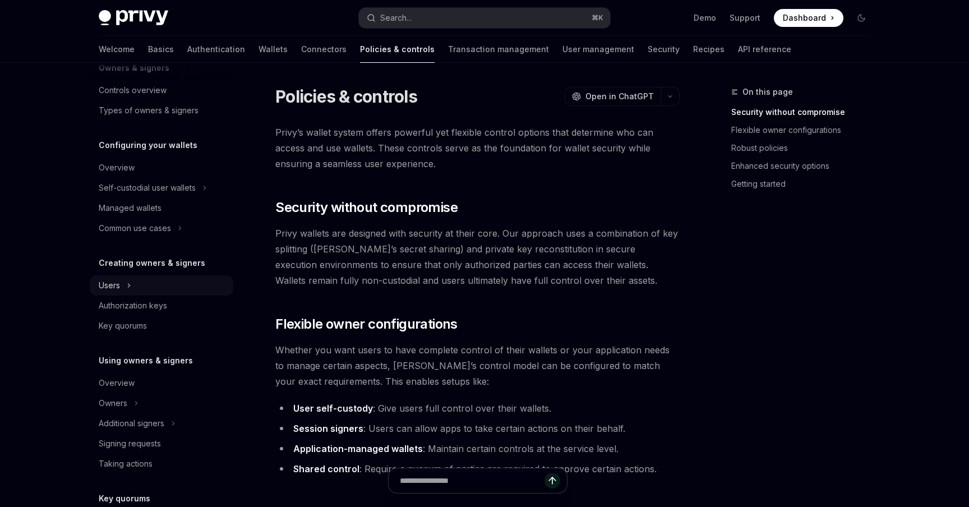
click at [134, 285] on div "Users" at bounding box center [162, 285] width 144 height 20
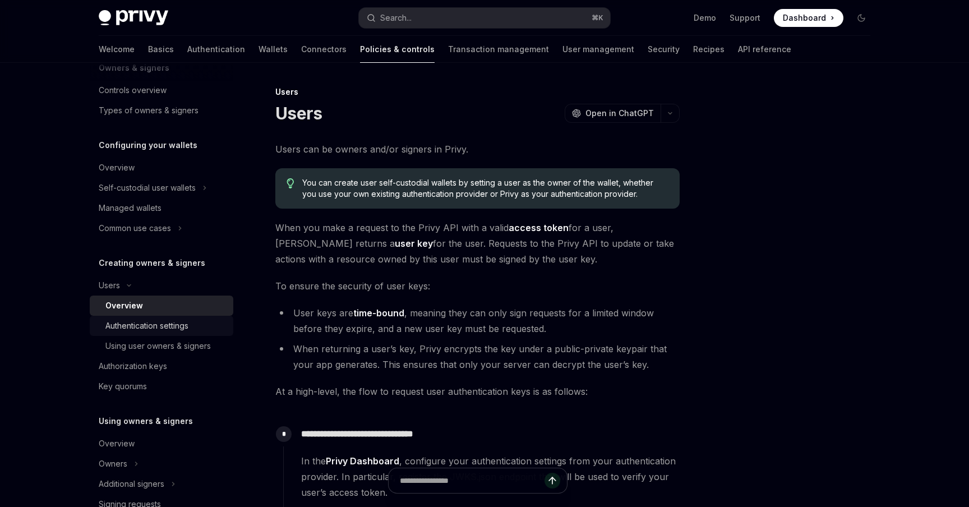
click at [170, 324] on div "Authentication settings" at bounding box center [146, 325] width 83 height 13
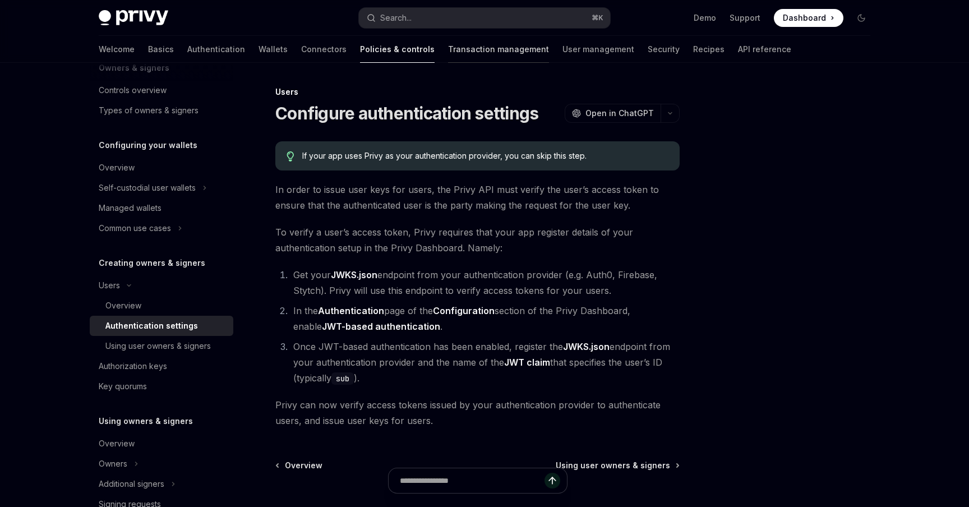
click at [456, 57] on link "Transaction management" at bounding box center [498, 49] width 101 height 27
type textarea "*"
